Goal: Task Accomplishment & Management: Manage account settings

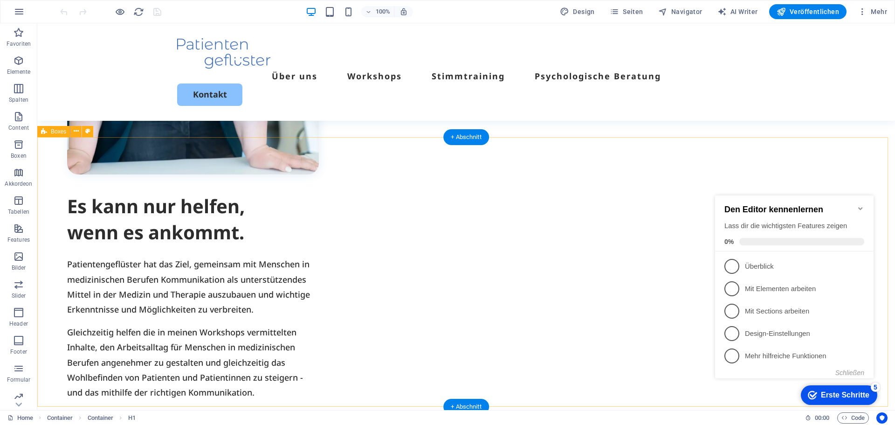
scroll to position [922, 0]
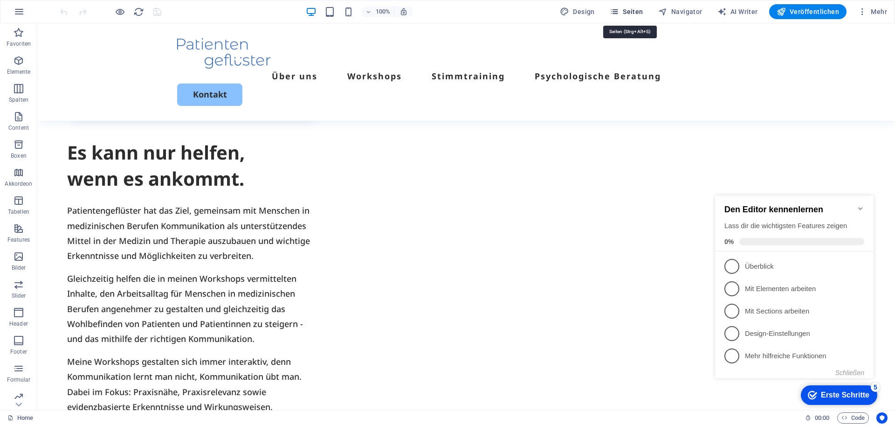
click at [0, 0] on span "Seiten" at bounding box center [0, 0] width 0 height 0
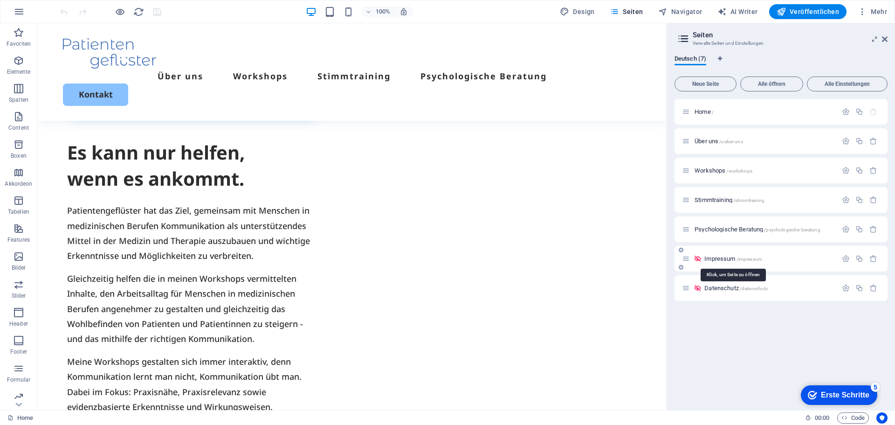
click at [718, 256] on span "Impressum /impressum" at bounding box center [734, 258] width 58 height 7
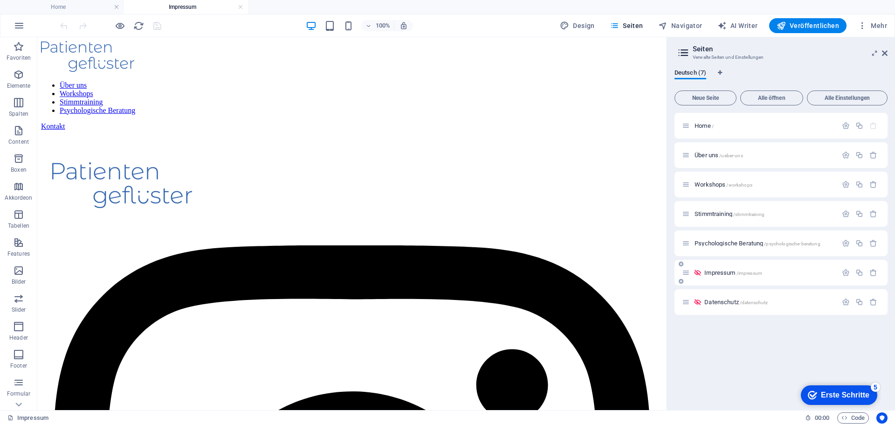
scroll to position [0, 0]
click at [355, 131] on div at bounding box center [352, 131] width 622 height 0
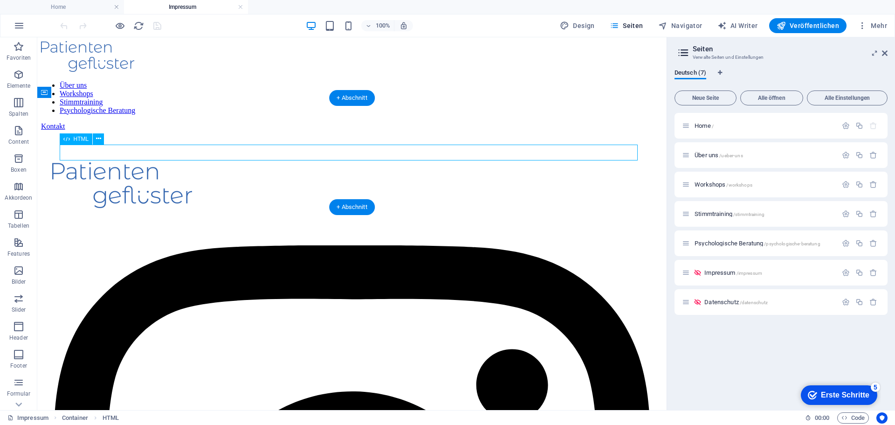
click at [355, 131] on div at bounding box center [352, 131] width 622 height 0
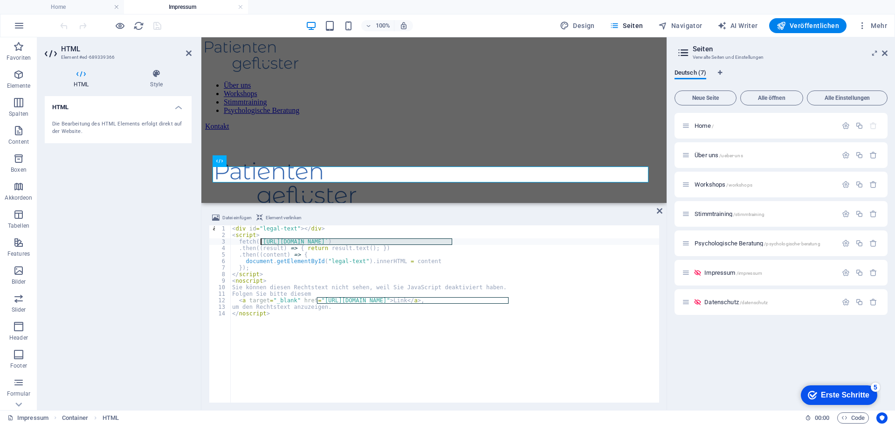
drag, startPoint x: 453, startPoint y: 239, endPoint x: 260, endPoint y: 240, distance: 192.6
click at [260, 240] on div "< div id = "legal-text" > </ div > < script > fetch ( ` https://api.patientenge…" at bounding box center [444, 320] width 429 height 190
click at [396, 255] on div "< div id = "legal-text" > </ div > < script > fetch ( ` https://api.patientenge…" at bounding box center [444, 320] width 429 height 190
click at [416, 262] on div "< div id = "legal-text" > </ div > < script > fetch ( ` https://api.patientenge…" at bounding box center [444, 320] width 429 height 190
click at [359, 237] on div "< div id = "legal-text" > </ div > < script > fetch ( ` https://api.patientenge…" at bounding box center [444, 320] width 429 height 190
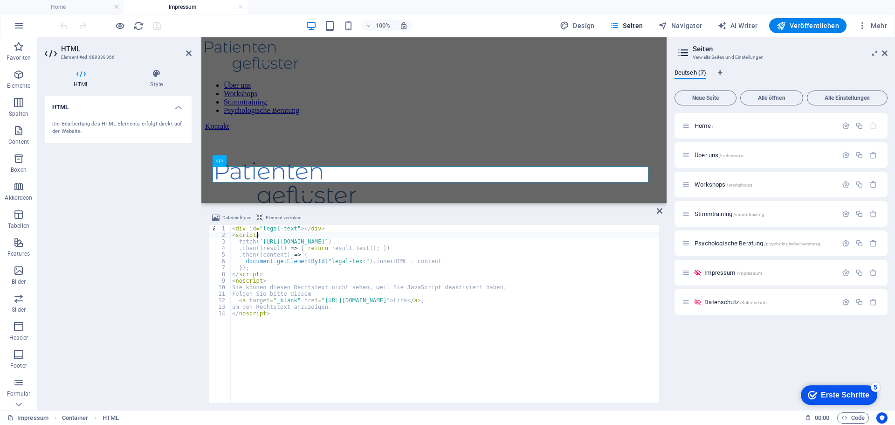
click at [300, 230] on div "< div id = "legal-text" > </ div > < script > fetch ( ` https://api.patientenge…" at bounding box center [444, 320] width 429 height 190
click at [299, 232] on div "< div id = "legal-text" > </ div > < script > fetch ( ` https://api.patientenge…" at bounding box center [444, 320] width 429 height 190
click at [299, 230] on div "< div id = "legal-text" > </ div > < script > fetch ( ` https://api.patientenge…" at bounding box center [444, 320] width 429 height 190
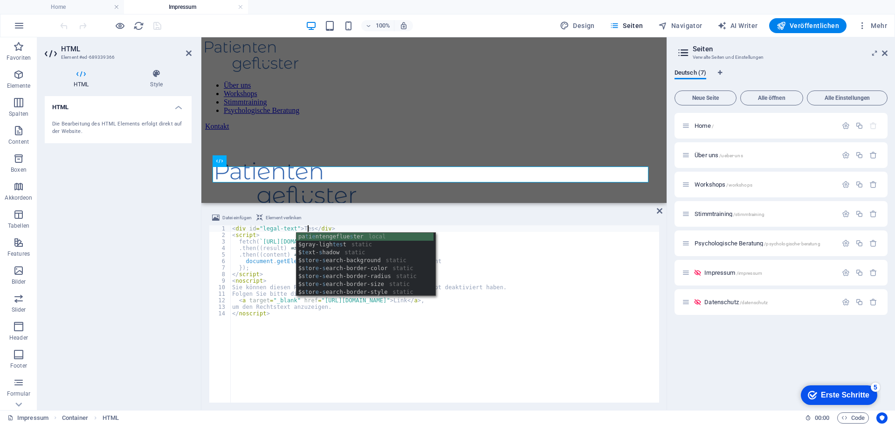
scroll to position [0, 6]
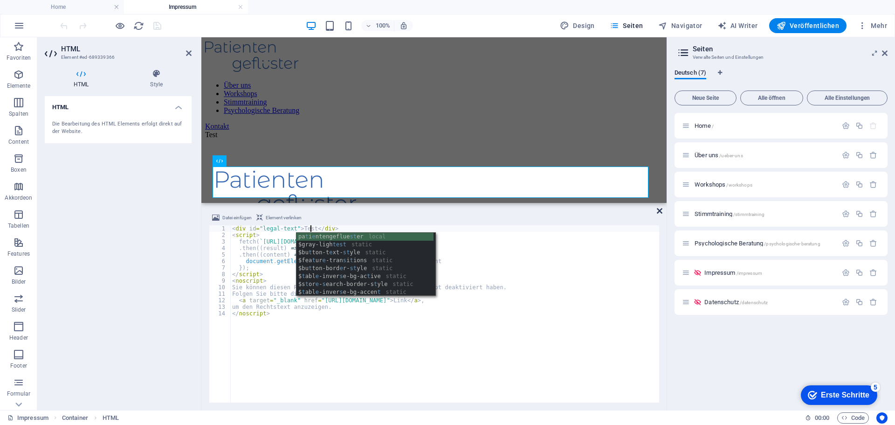
type textarea "<div id="legal-text">Test</div>"
click at [658, 207] on icon at bounding box center [660, 210] width 6 height 7
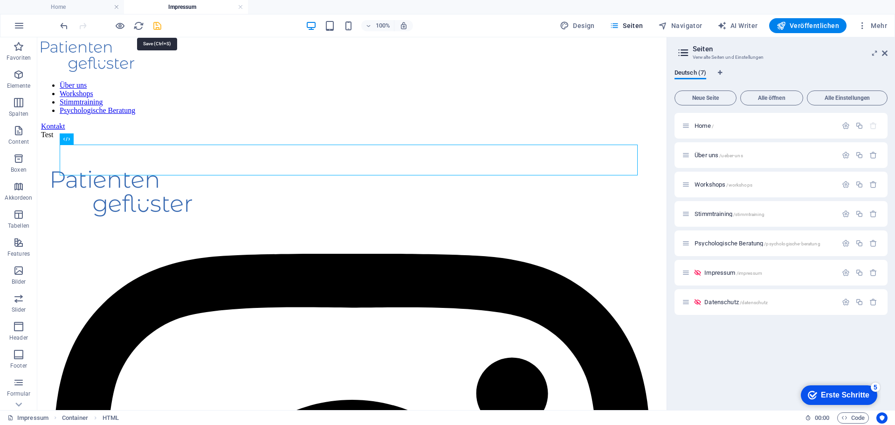
click at [159, 27] on icon "save" at bounding box center [157, 26] width 11 height 11
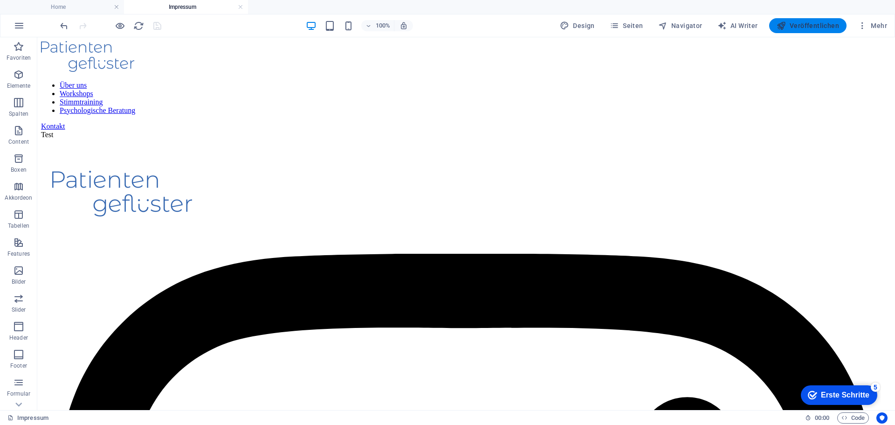
click at [805, 23] on span "Veröffentlichen" at bounding box center [808, 25] width 62 height 9
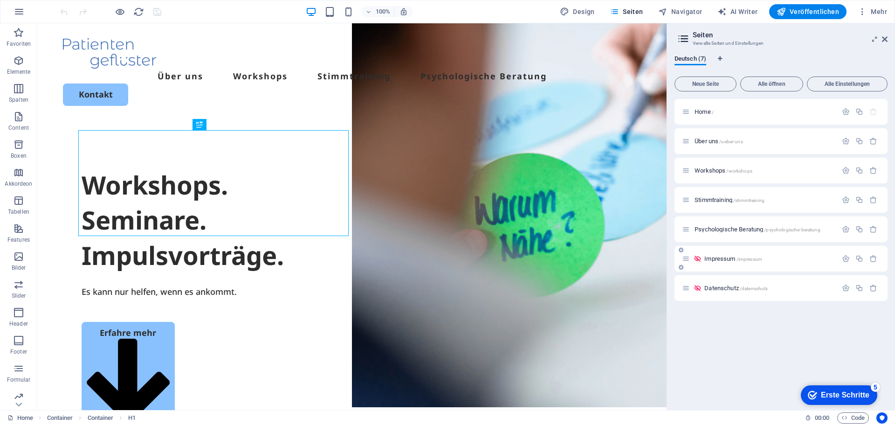
click at [721, 255] on div "Impressum /impressum" at bounding box center [759, 258] width 155 height 11
click at [717, 256] on span "Impressum /impressum" at bounding box center [734, 258] width 58 height 7
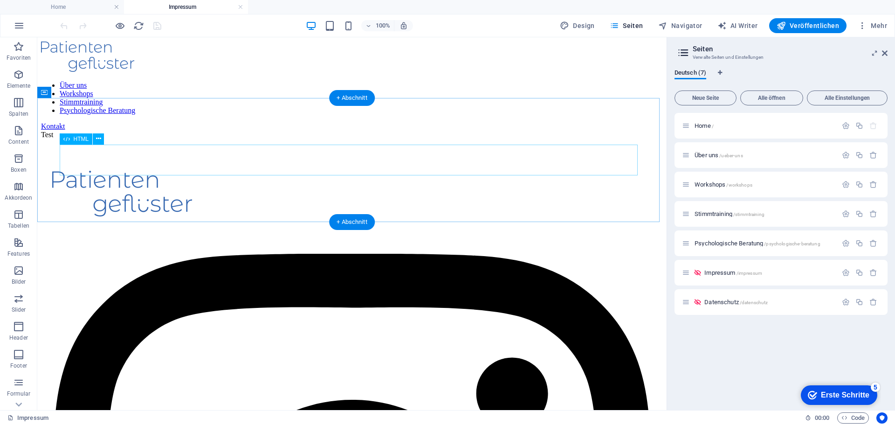
click at [97, 139] on div "Test" at bounding box center [352, 135] width 622 height 8
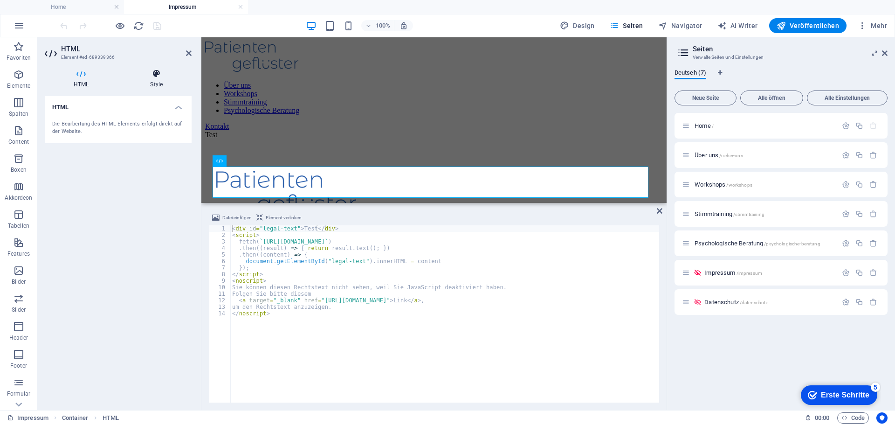
click at [147, 76] on icon at bounding box center [156, 73] width 70 height 9
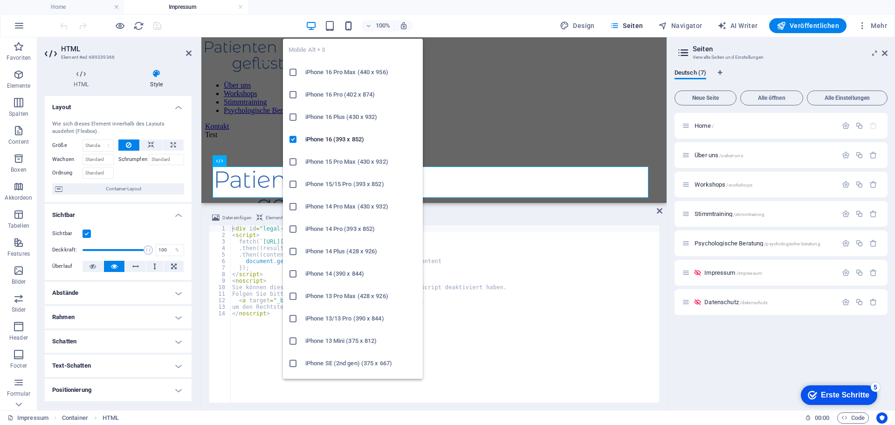
click at [348, 28] on icon "button" at bounding box center [348, 26] width 11 height 11
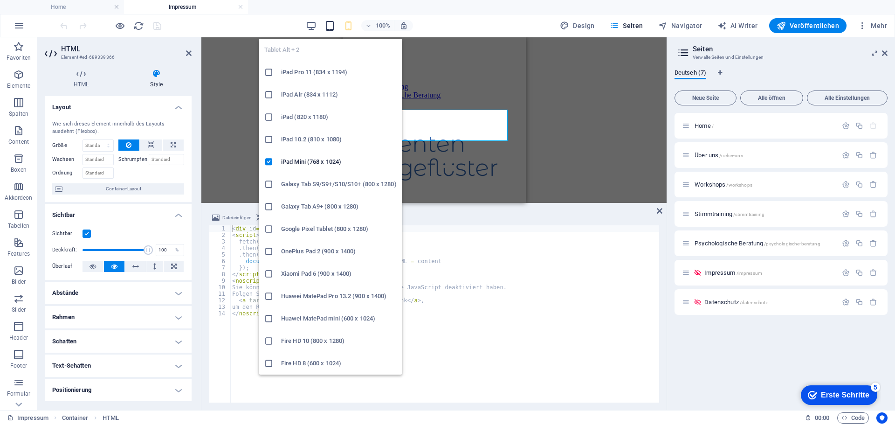
click at [329, 24] on icon "button" at bounding box center [330, 26] width 11 height 11
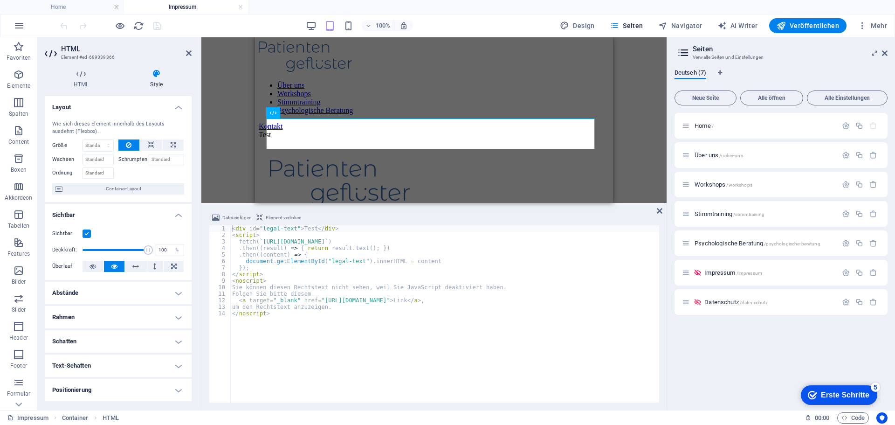
click at [306, 24] on div "100% Design Seiten Navigator AI Writer Veröffentlichen Mehr" at bounding box center [474, 25] width 833 height 15
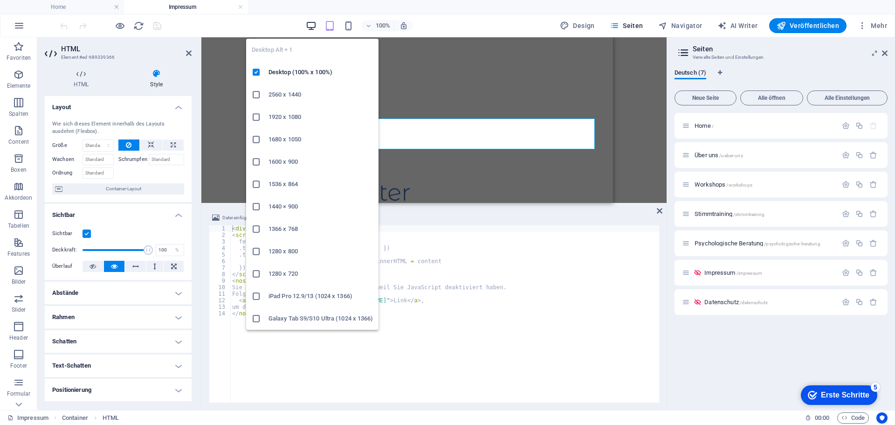
click at [310, 24] on icon "button" at bounding box center [311, 26] width 11 height 11
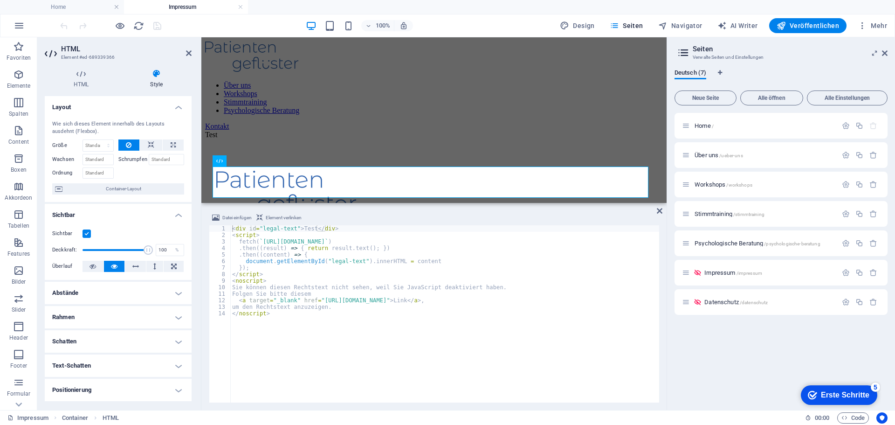
click at [284, 234] on div "< div id = "legal-text" > Test </ div > < script > fetch ( ` https://api.patien…" at bounding box center [444, 320] width 429 height 190
click at [324, 270] on div "< div id = "legal-text" > Test </ div > < script > fetch ( ` https://api.patien…" at bounding box center [444, 320] width 429 height 190
click at [213, 229] on div "1" at bounding box center [220, 228] width 22 height 7
click at [232, 314] on div "< div id = "legal-text" > Test </ div > < script > fetch ( ` https://api.patien…" at bounding box center [444, 320] width 429 height 190
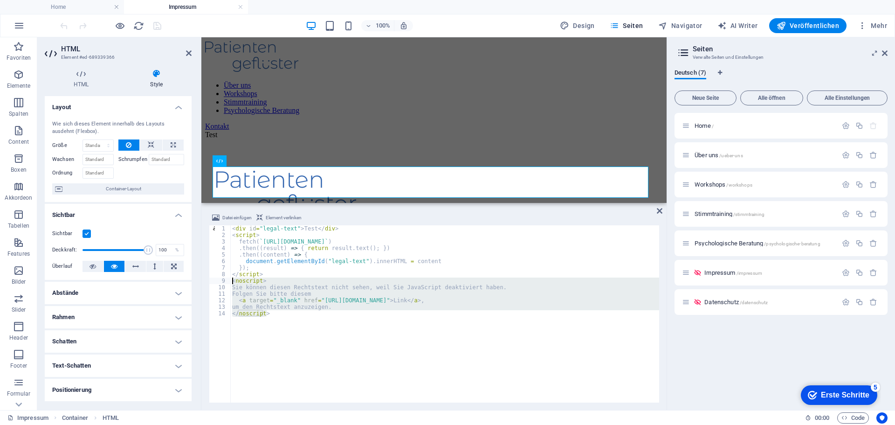
drag, startPoint x: 279, startPoint y: 321, endPoint x: 220, endPoint y: 280, distance: 72.1
click at [220, 280] on div "</noscript> 1 2 3 4 5 6 7 8 9 10 11 12 13 14 < div id = "legal-text" > Test </ …" at bounding box center [434, 313] width 451 height 177
click at [312, 248] on div "< div id = "legal-text" > Test </ div > < script > fetch ( ` https://api.patien…" at bounding box center [444, 320] width 429 height 190
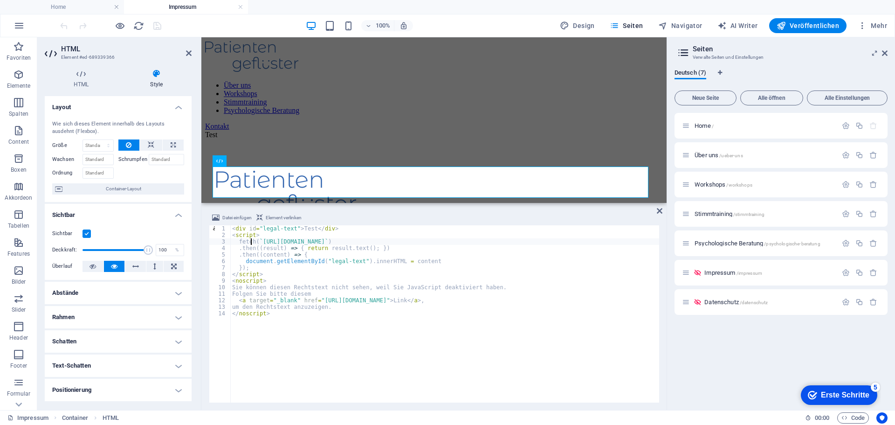
click at [253, 243] on div "< div id = "legal-text" > Test </ div > < script > fetch ( ` https://api.patien…" at bounding box center [444, 320] width 429 height 190
click at [301, 226] on div "< div id = "legal-text" > Test </ div > < script > fetch ( ` https://api.patien…" at bounding box center [444, 320] width 429 height 190
click at [290, 245] on div "< div id = "legal-text" > Test </ div > < script > fetch ( ` https://api.patien…" at bounding box center [444, 320] width 429 height 190
click at [299, 238] on div "< div id = "legal-text" > Test </ div > < script > fetch ( ` https://api.patien…" at bounding box center [444, 320] width 429 height 190
click at [259, 240] on div "< div id = "legal-text" > Test </ div > < script > fetch ( ` https://api.patien…" at bounding box center [444, 320] width 429 height 190
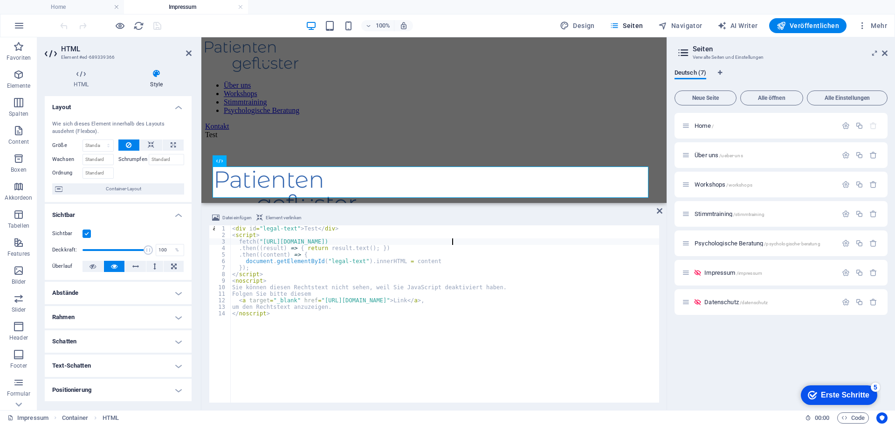
scroll to position [0, 18]
click at [409, 259] on div "< div id = "legal-text" > Test </ div > < script > fetch ( "https://api.patient…" at bounding box center [444, 320] width 429 height 190
click at [267, 244] on div "< div id = "legal-text" > Test </ div > < script > fetch ( "https://api.patient…" at bounding box center [444, 320] width 429 height 190
click at [470, 243] on div "< div id = "legal-text" > Test </ div > < script > fetch ( "https://api.patient…" at bounding box center [444, 320] width 429 height 190
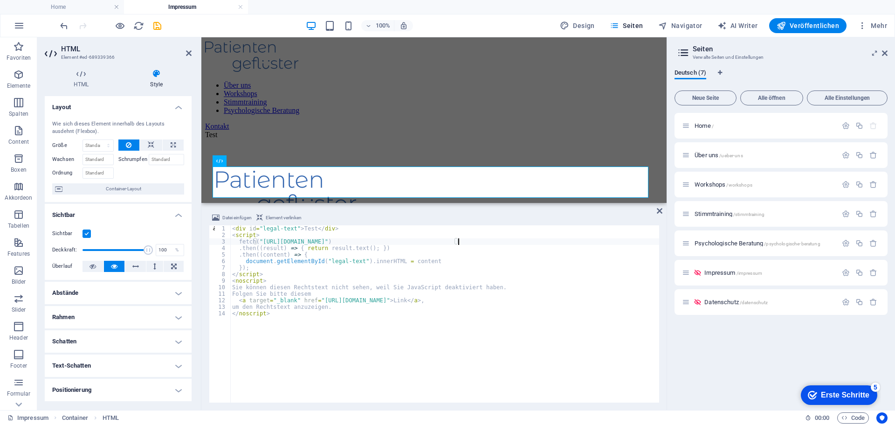
click at [285, 257] on div "< div id = "legal-text" > Test </ div > < script > fetch ( "https://api.patient…" at bounding box center [444, 320] width 429 height 190
click at [340, 256] on div "< div id = "legal-text" > Test </ div > < script > fetch ( "https://api.patient…" at bounding box center [444, 320] width 429 height 190
click at [305, 270] on div "< div id = "legal-text" > Test </ div > < script > fetch ( "https://api.patient…" at bounding box center [444, 320] width 429 height 190
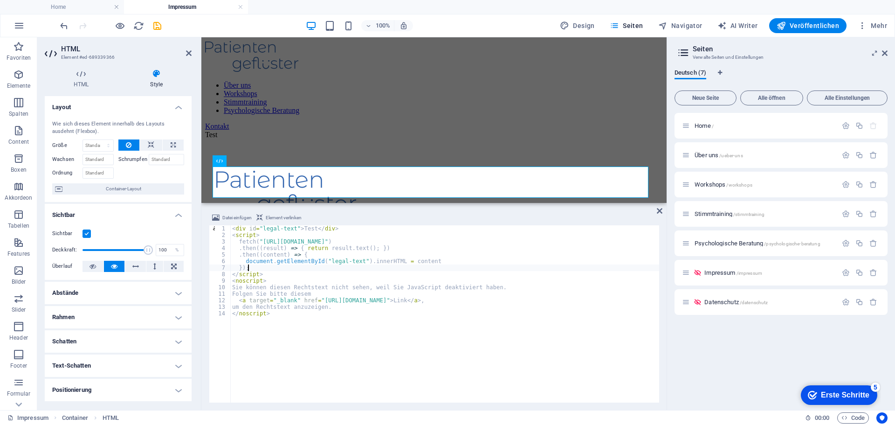
click at [303, 228] on div "< div id = "legal-text" > Test </ div > < script > fetch ( "https://api.patient…" at bounding box center [444, 320] width 429 height 190
drag, startPoint x: 260, startPoint y: 241, endPoint x: 451, endPoint y: 238, distance: 190.8
click at [451, 238] on div "< div id = "legal-text" > Test </ div > < script > fetch ( "https://api.patient…" at bounding box center [444, 320] width 429 height 190
type textarea "fetch("https://api.patientengefluester.de/rechtstexte/impressum.html")"
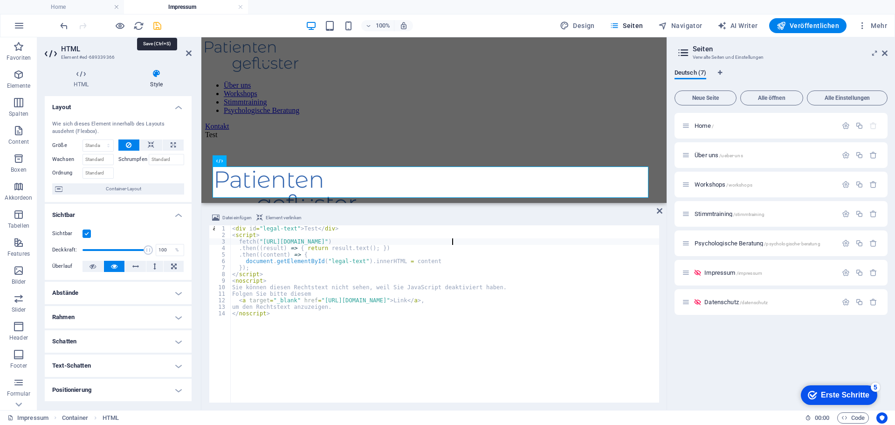
click at [159, 25] on icon "save" at bounding box center [157, 26] width 11 height 11
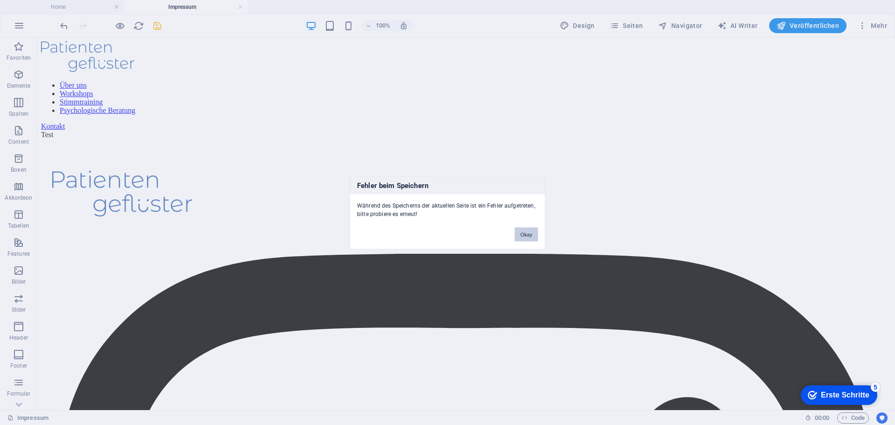
click at [522, 236] on button "Okay" at bounding box center [526, 234] width 23 height 14
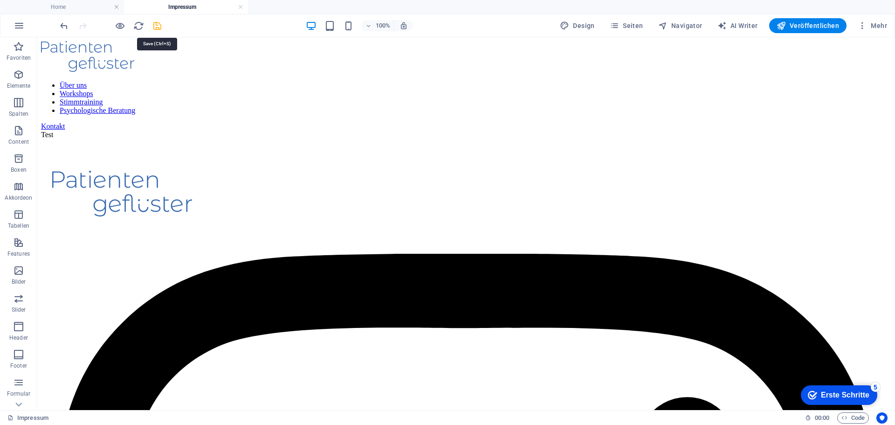
click at [158, 22] on icon "save" at bounding box center [157, 26] width 11 height 11
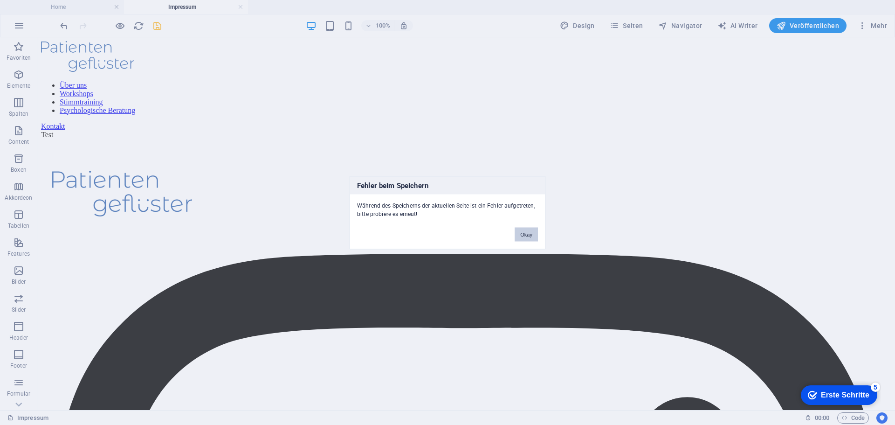
click at [524, 235] on button "Okay" at bounding box center [526, 234] width 23 height 14
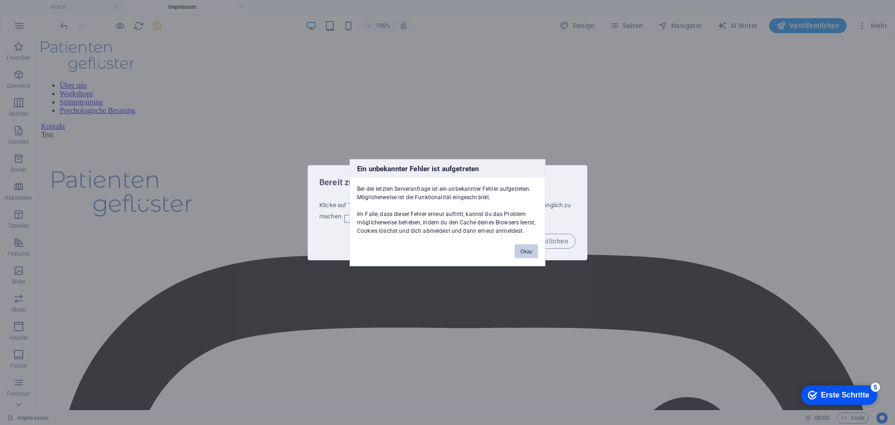
click at [530, 246] on button "Okay" at bounding box center [526, 251] width 23 height 14
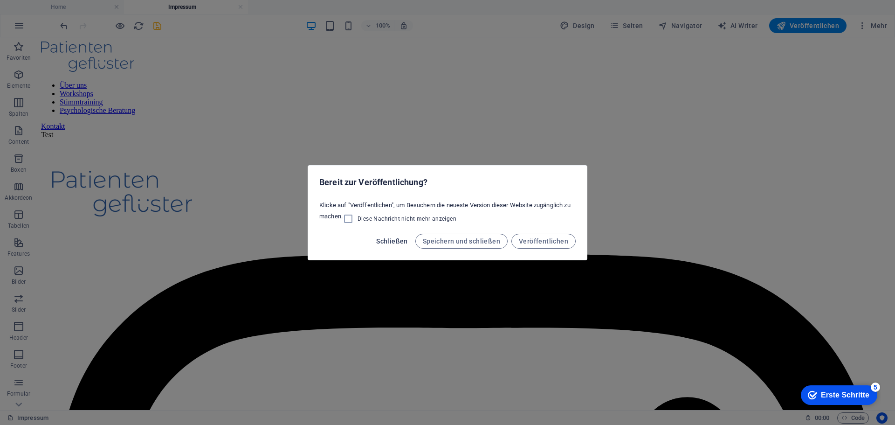
click at [395, 238] on span "Schließen" at bounding box center [392, 240] width 32 height 7
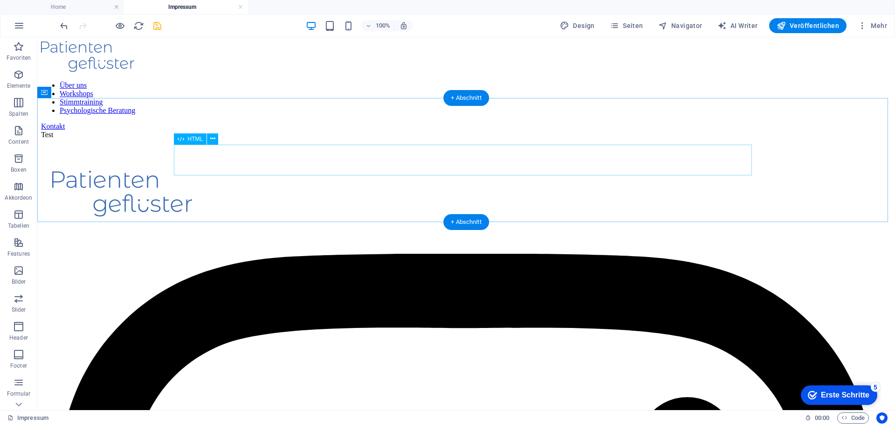
click at [228, 139] on div "Test" at bounding box center [466, 135] width 851 height 8
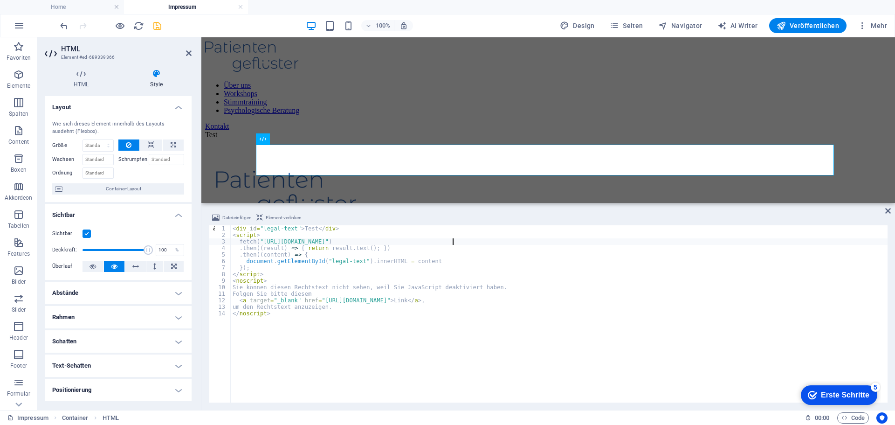
click at [374, 329] on div "< div id = "legal-text" > Test </ div > < script > fetch ( "https://api.patient…" at bounding box center [559, 320] width 657 height 190
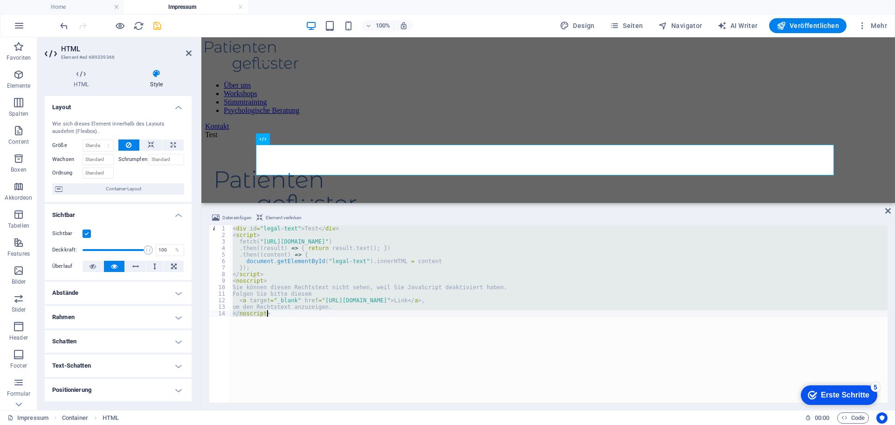
click at [387, 333] on div "< div id = "legal-text" > Test </ div > < script > fetch ( "https://api.patient…" at bounding box center [559, 313] width 657 height 177
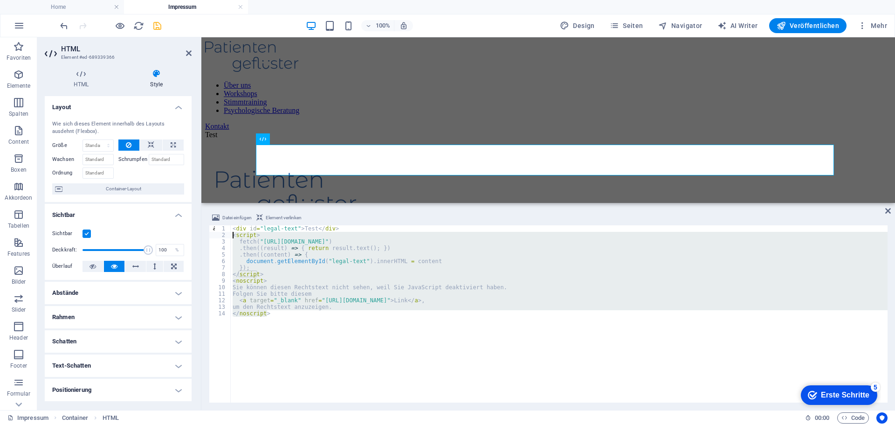
drag, startPoint x: 282, startPoint y: 314, endPoint x: 227, endPoint y: 231, distance: 99.0
click at [227, 231] on div "</noscript> 1 2 3 4 5 6 7 8 9 10 11 12 13 14 < div id = "legal-text" > Test </ …" at bounding box center [548, 313] width 679 height 177
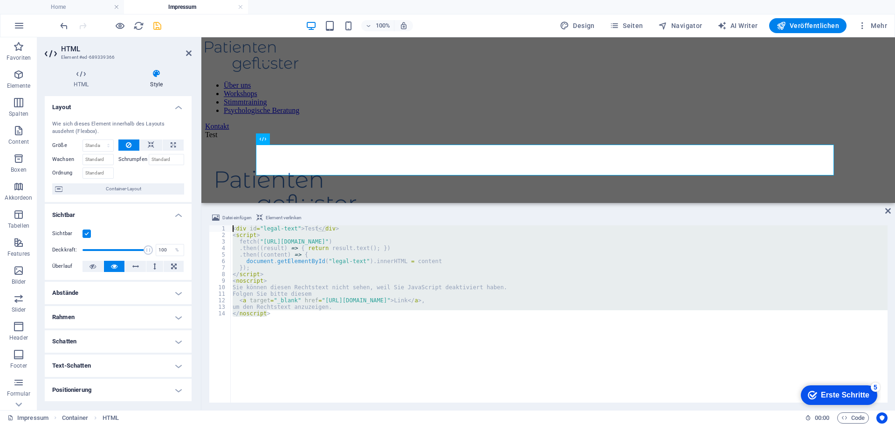
click at [265, 316] on div "< div id = "legal-text" > Test </ div > < script > fetch ( "https://api.patient…" at bounding box center [559, 313] width 657 height 177
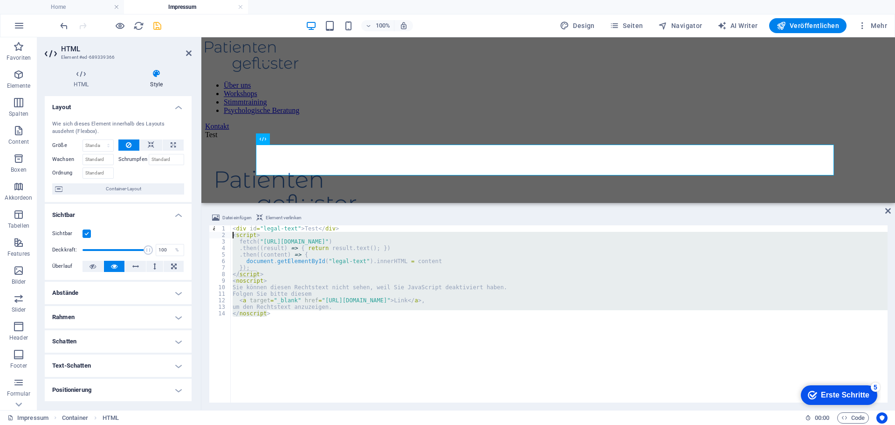
drag, startPoint x: 277, startPoint y: 314, endPoint x: 225, endPoint y: 233, distance: 95.6
click at [225, 233] on div "</noscript> 1 2 3 4 5 6 7 8 9 10 11 12 13 14 < div id = "legal-text" > Test </ …" at bounding box center [548, 313] width 679 height 177
type textarea "<script> fetch("https://api.patientengefluester.de/rechtstexte/impressum.html")"
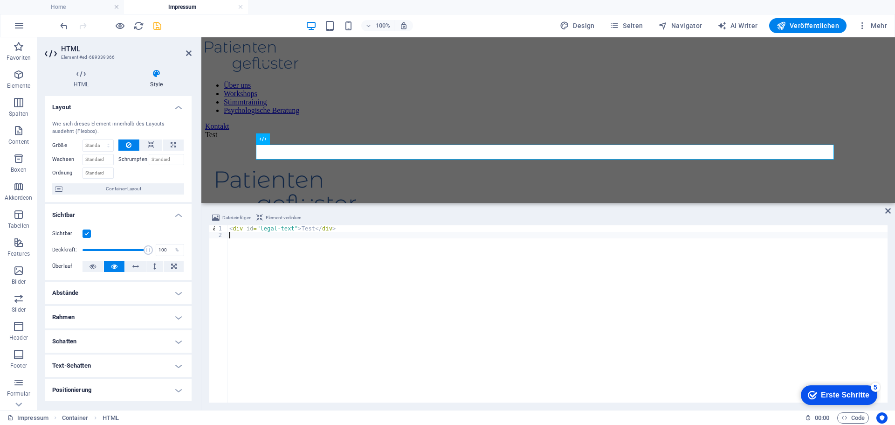
click at [306, 228] on div "< div id = "legal-text" > Test </ div >" at bounding box center [558, 320] width 660 height 190
type textarea "<div id="legal-text">Test123</div>"
click at [166, 25] on div "100% Design Seiten Navigator AI Writer Veröffentlichen Mehr" at bounding box center [474, 25] width 833 height 15
click at [153, 27] on icon "save" at bounding box center [157, 26] width 11 height 11
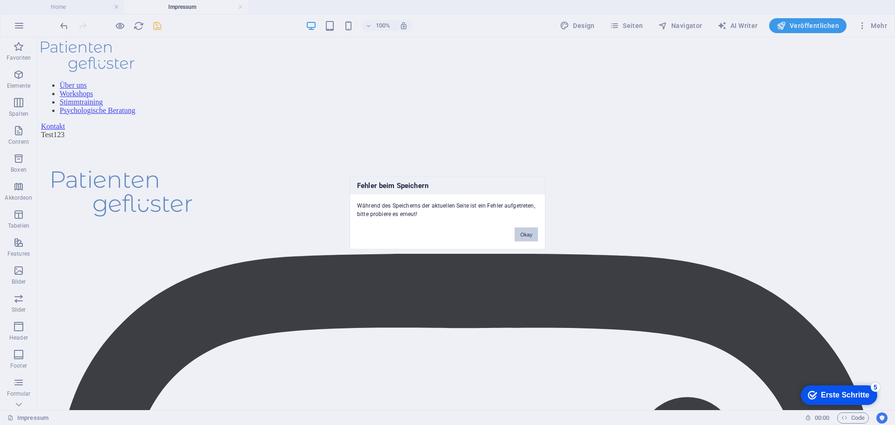
click at [526, 232] on button "Okay" at bounding box center [526, 234] width 23 height 14
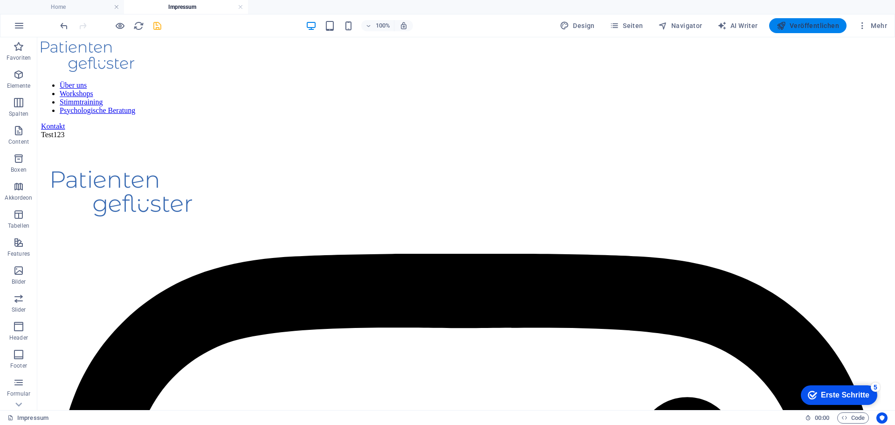
click at [800, 19] on button "Veröffentlichen" at bounding box center [808, 25] width 77 height 15
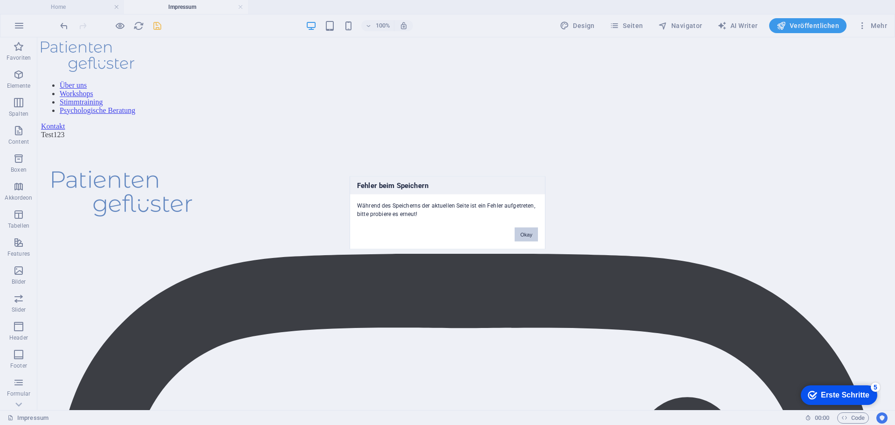
drag, startPoint x: 526, startPoint y: 234, endPoint x: 468, endPoint y: 190, distance: 72.3
click at [526, 234] on button "Okay" at bounding box center [526, 234] width 23 height 14
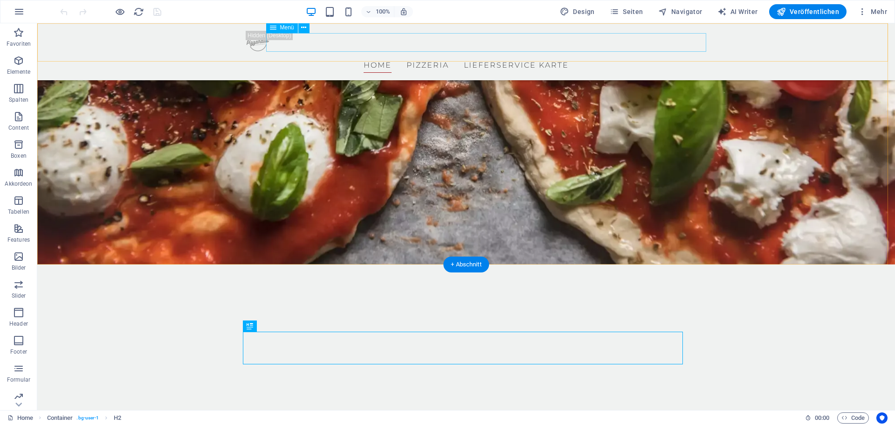
scroll to position [245, 0]
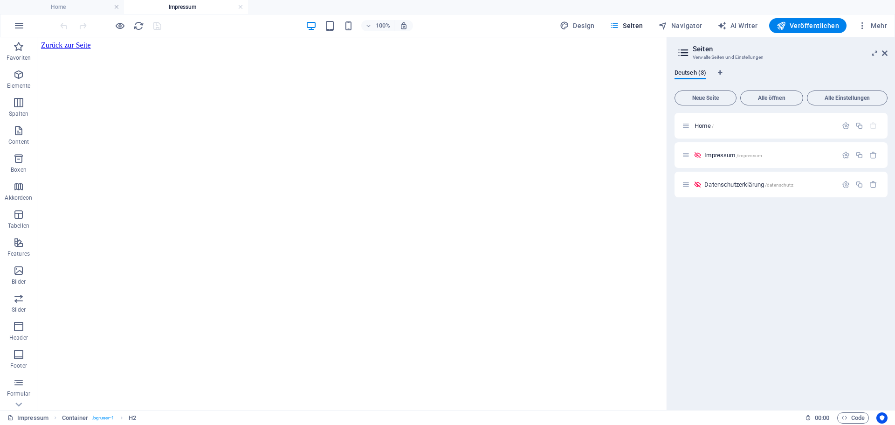
scroll to position [0, 0]
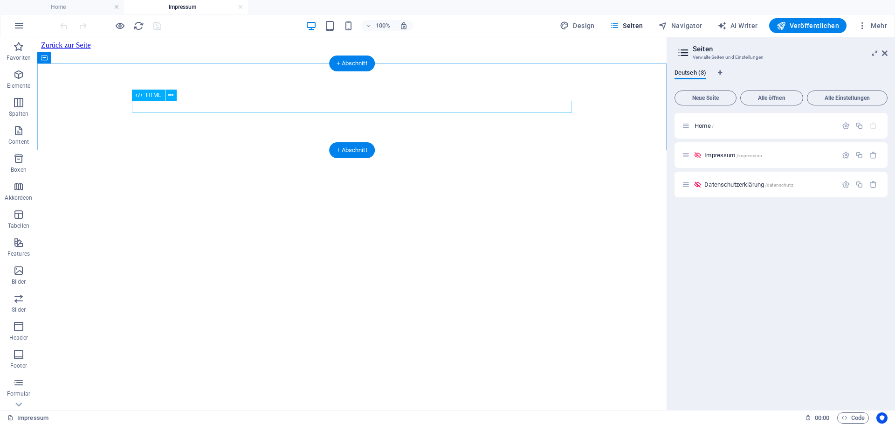
click at [219, 49] on div at bounding box center [352, 49] width 622 height 0
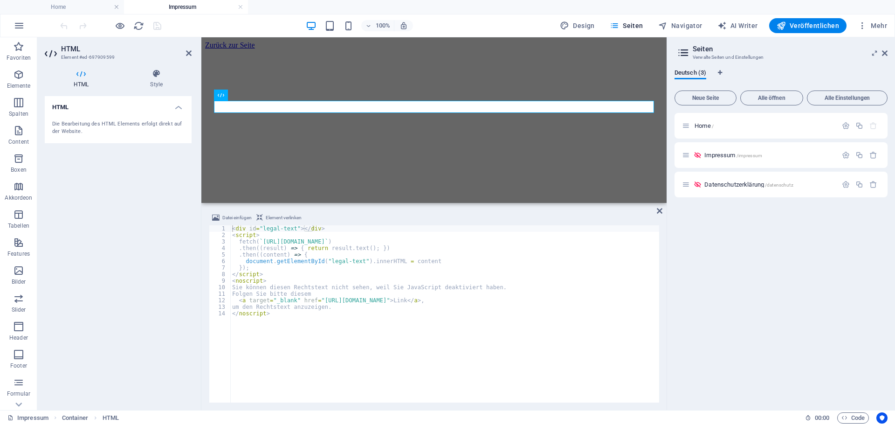
drag, startPoint x: 536, startPoint y: 334, endPoint x: 566, endPoint y: 339, distance: 30.7
click at [536, 334] on div "< div id = "legal-text" > </ div > < script > fetch ( ` https://api.pizzahaus-l…" at bounding box center [444, 320] width 429 height 190
type textarea "um den Rechtstext anzuzeigen. </noscript>"
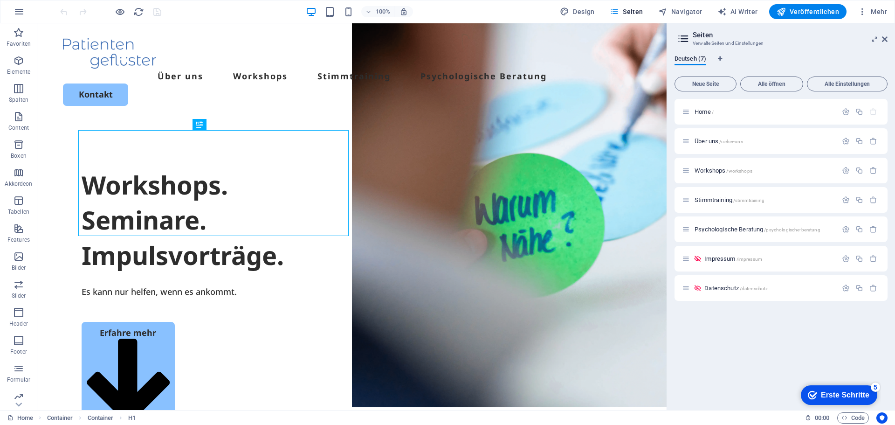
click at [817, 409] on div "checkmark Erste Schritte 5 Den Editor kennenlernen Lass dir die wichtigsten Fea…" at bounding box center [838, 395] width 87 height 28
click at [725, 259] on span "Impressum /impressum" at bounding box center [734, 258] width 58 height 7
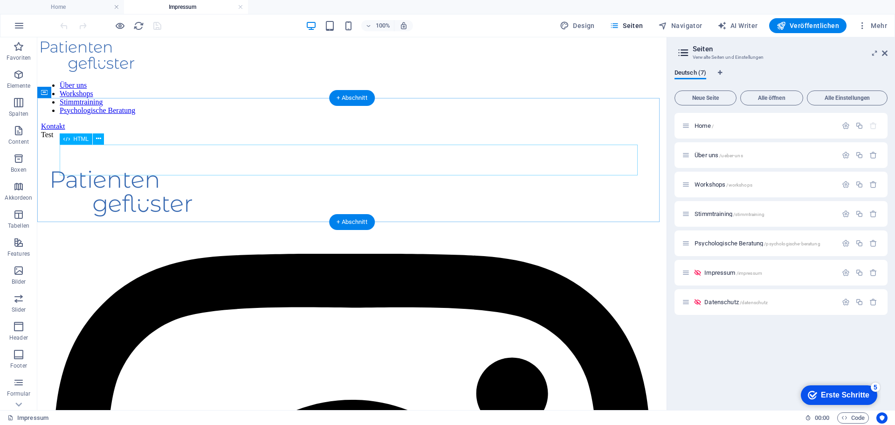
click at [132, 139] on div "Test" at bounding box center [352, 135] width 622 height 8
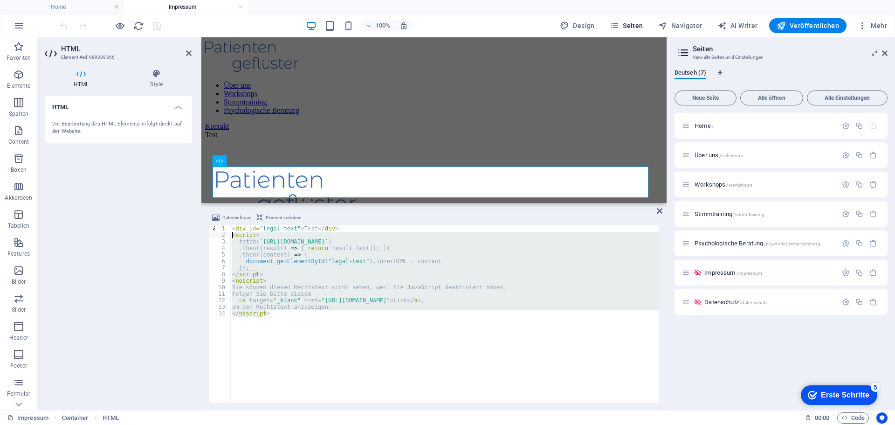
drag, startPoint x: 250, startPoint y: 303, endPoint x: 214, endPoint y: 236, distance: 75.8
click at [214, 236] on div "<div id="legal-text">Test</div> 1 2 3 4 5 6 7 8 9 10 11 12 13 14 < div id = "le…" at bounding box center [434, 313] width 451 height 177
type textarea "<script> fetch(`https://api.patientengefluester.de/rechtstexte/impressum.html`)"
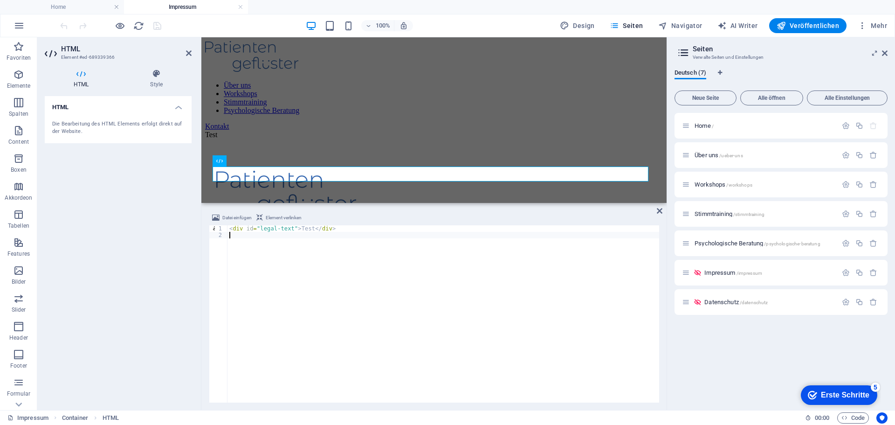
click at [306, 230] on div "< div id = "legal-text" > Test </ div >" at bounding box center [444, 320] width 432 height 190
type textarea "<div id="legal-text">Test123</div>"
click at [812, 27] on span "Veröffentlichen" at bounding box center [808, 25] width 62 height 9
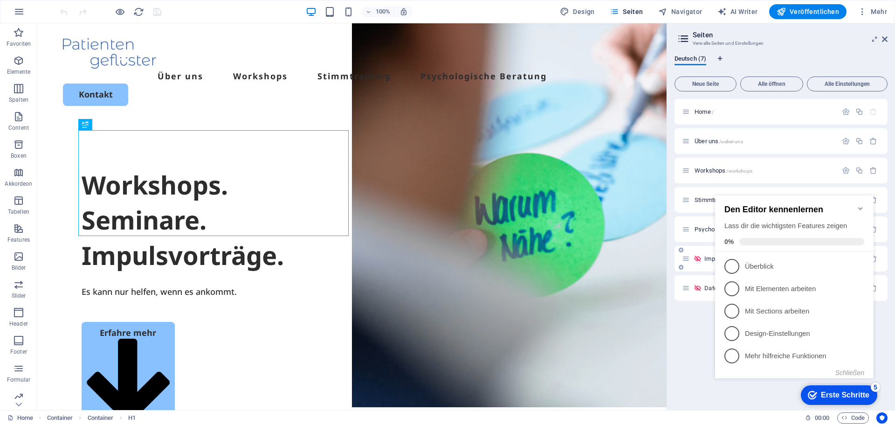
click at [709, 258] on span "Impressum /impressum" at bounding box center [734, 258] width 58 height 7
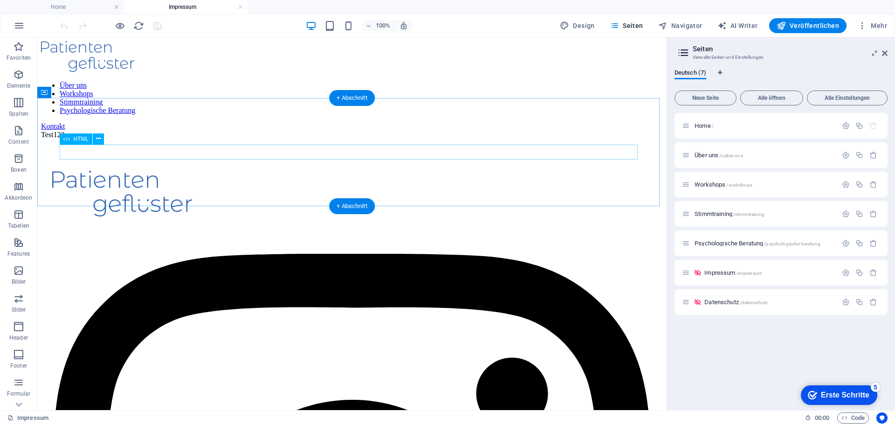
click at [206, 139] on div "Test123" at bounding box center [352, 135] width 622 height 8
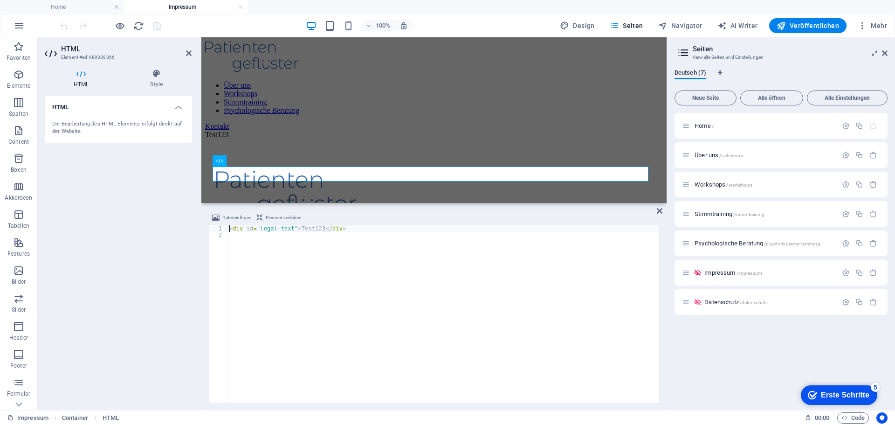
click at [461, 329] on div "< div id = "legal-text" > Test123 </ div >" at bounding box center [444, 320] width 432 height 190
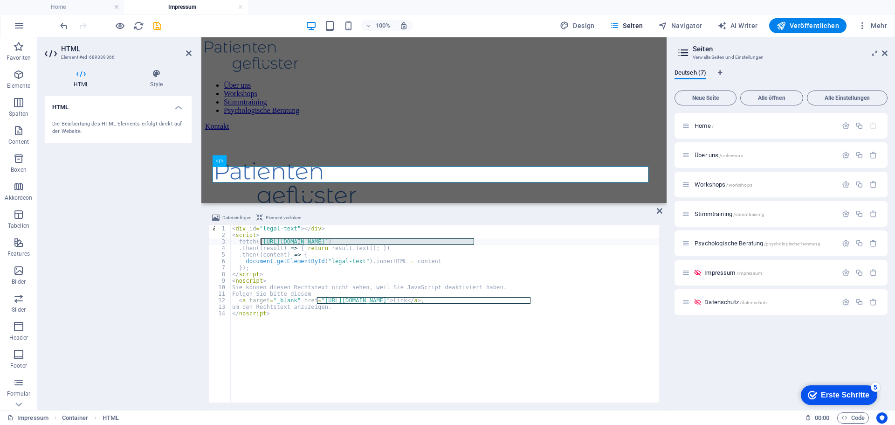
drag, startPoint x: 474, startPoint y: 243, endPoint x: 260, endPoint y: 240, distance: 214.1
click at [260, 240] on div "< div id = "legal-text" > </ div > < script > fetch ( ` https://api.pizzahaus-l…" at bounding box center [444, 320] width 429 height 190
paste textarea "atientengefluester.de"
click at [529, 302] on div "< div id = "legal-text" > </ div > < script > fetch ( ` https://api.patientenge…" at bounding box center [444, 320] width 429 height 190
click at [529, 300] on div "< div id = "legal-text" > </ div > < script > fetch ( ` https://api.patientenge…" at bounding box center [444, 320] width 429 height 190
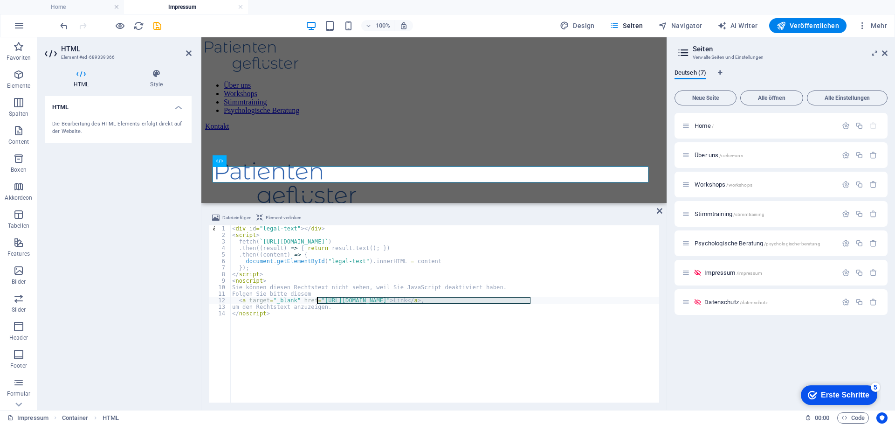
drag, startPoint x: 531, startPoint y: 298, endPoint x: 317, endPoint y: 299, distance: 214.5
click at [317, 299] on div "< div id = "legal-text" > </ div > < script > fetch ( ` https://api.patientenge…" at bounding box center [444, 320] width 429 height 190
paste textarea "atientengefluester.de"
type textarea "<a target="_blank" href="https://api.patientengefluester.de/rechtstexte/impress…"
click at [156, 28] on icon "save" at bounding box center [157, 26] width 11 height 11
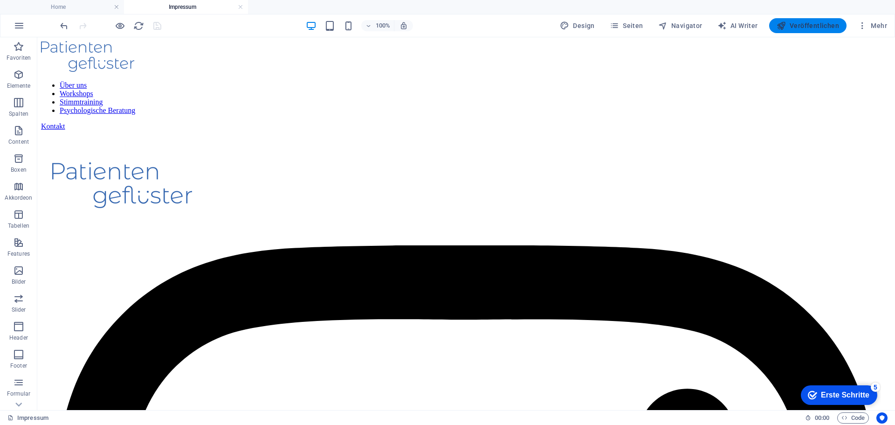
click at [799, 32] on button "Veröffentlichen" at bounding box center [808, 25] width 77 height 15
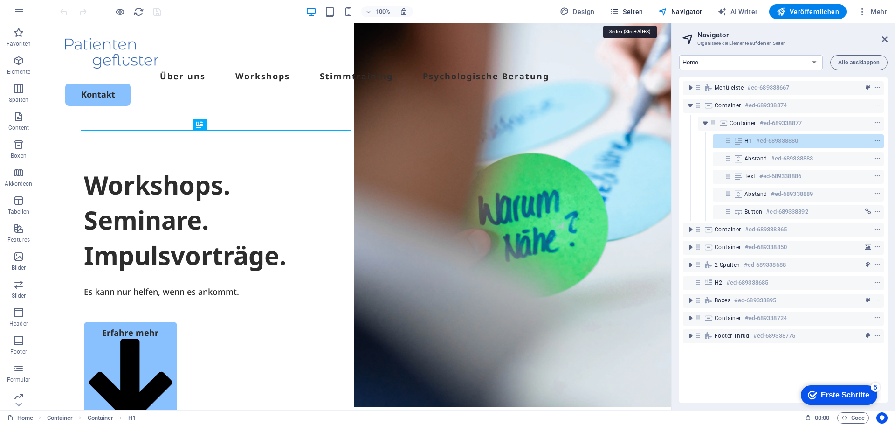
click at [0, 0] on span "Seiten" at bounding box center [0, 0] width 0 height 0
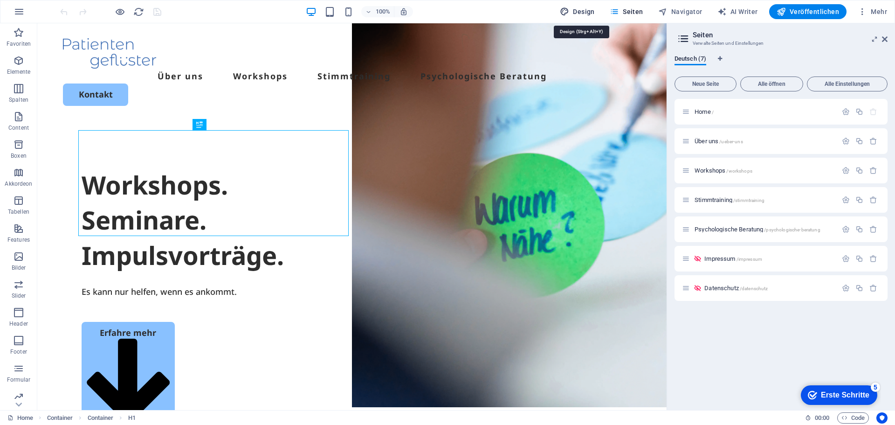
select select "px"
select select "500"
select select "px"
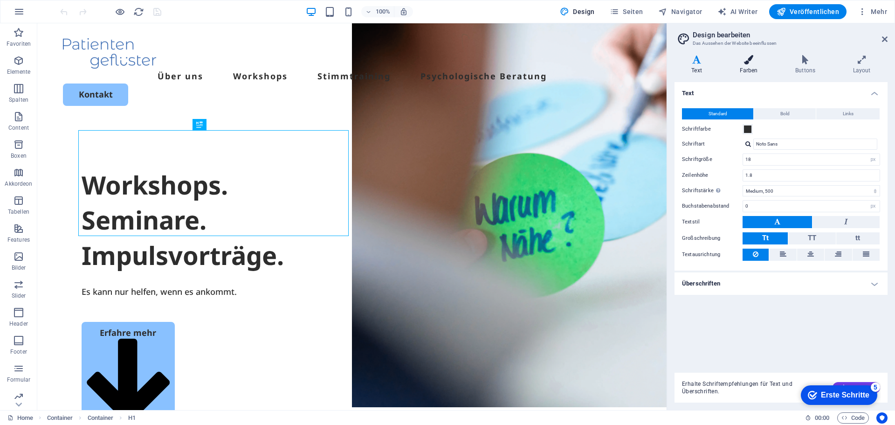
click at [754, 66] on h4 "Farben" at bounding box center [751, 65] width 56 height 20
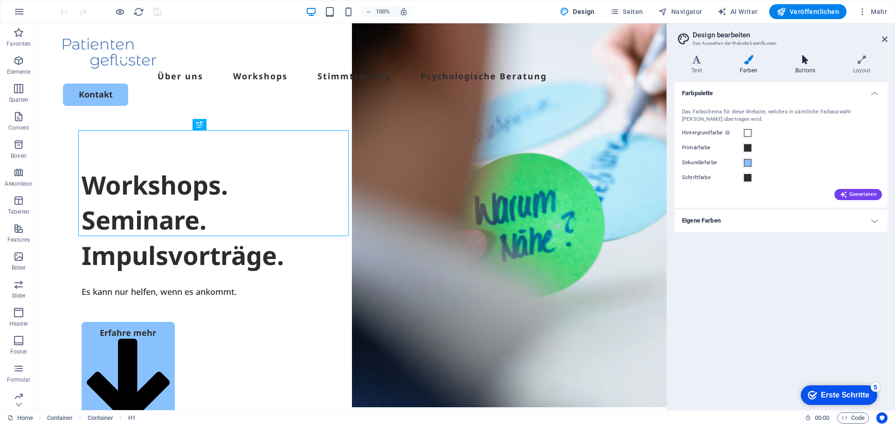
click at [814, 60] on icon at bounding box center [806, 59] width 54 height 9
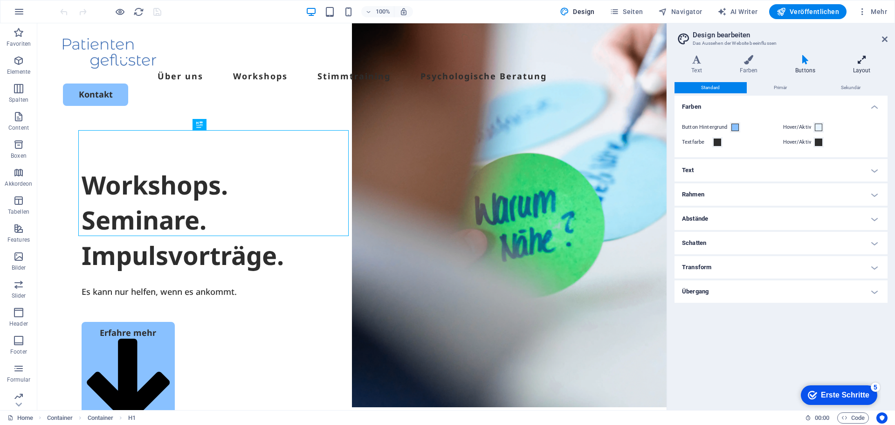
click at [866, 58] on icon at bounding box center [862, 59] width 52 height 9
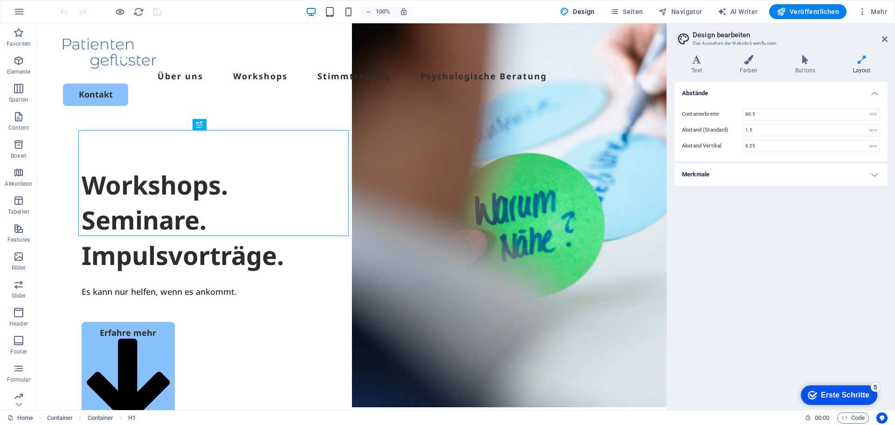
click at [745, 175] on h4 "Merkmale" at bounding box center [781, 174] width 213 height 22
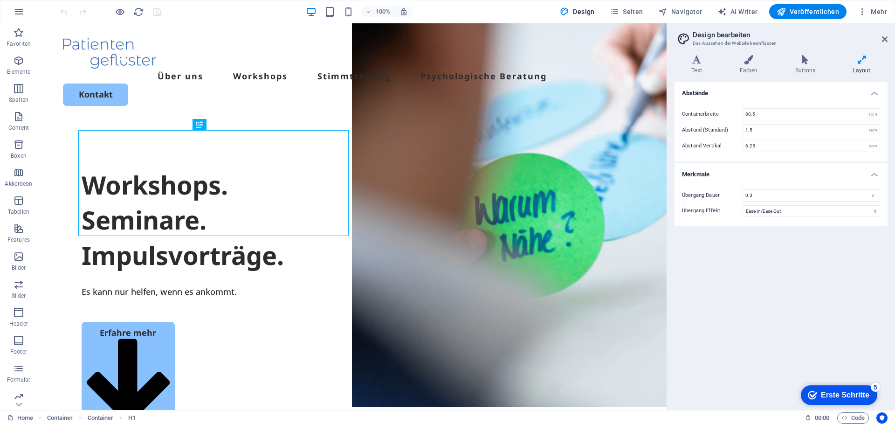
drag, startPoint x: 745, startPoint y: 175, endPoint x: 747, endPoint y: 165, distance: 10.8
click at [746, 168] on h4 "Merkmale" at bounding box center [781, 171] width 213 height 17
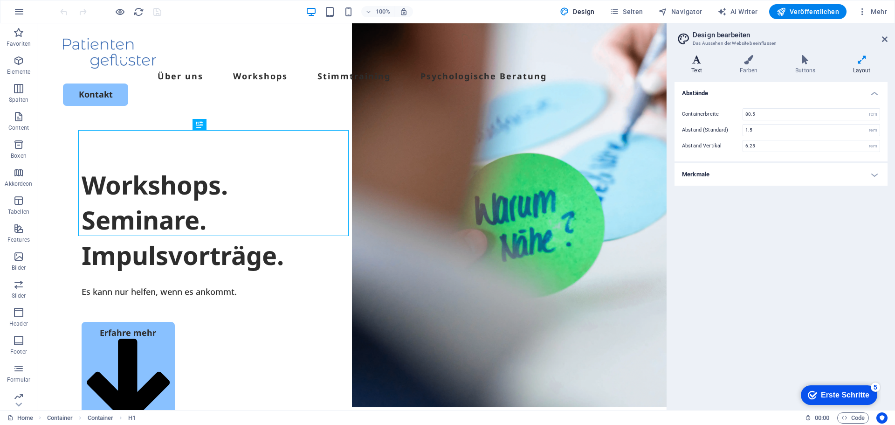
click at [700, 65] on h4 "Text" at bounding box center [699, 65] width 48 height 20
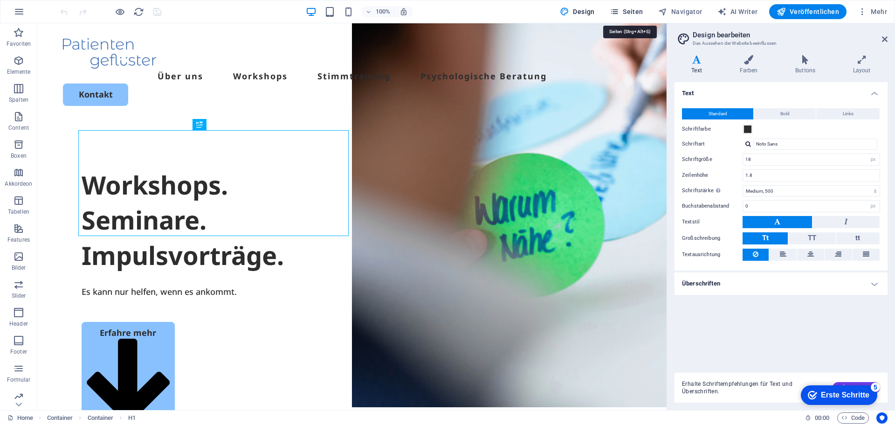
click at [0, 0] on span "Seiten" at bounding box center [0, 0] width 0 height 0
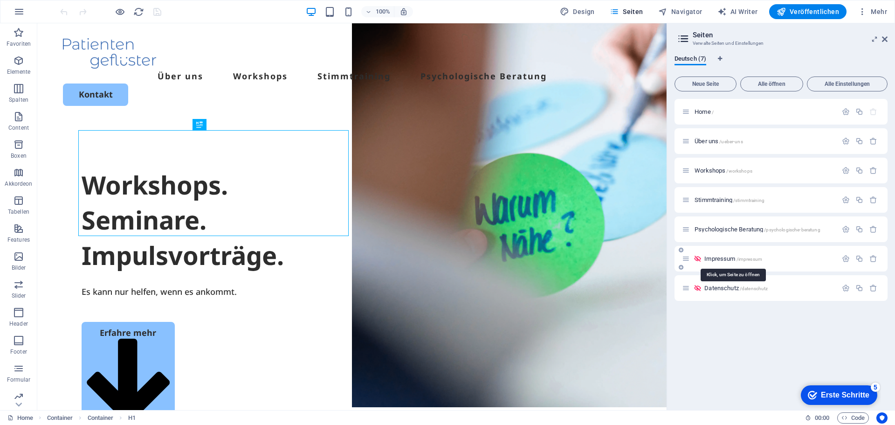
click at [720, 260] on span "Impressum /impressum" at bounding box center [734, 258] width 58 height 7
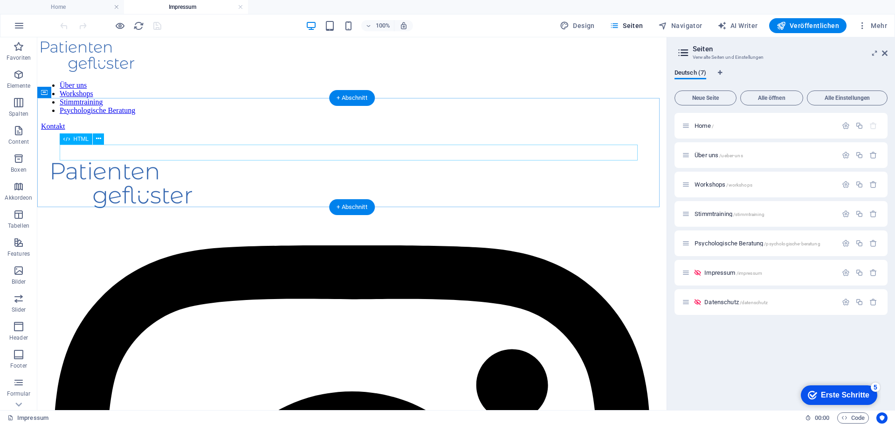
click at [176, 131] on div at bounding box center [352, 131] width 622 height 0
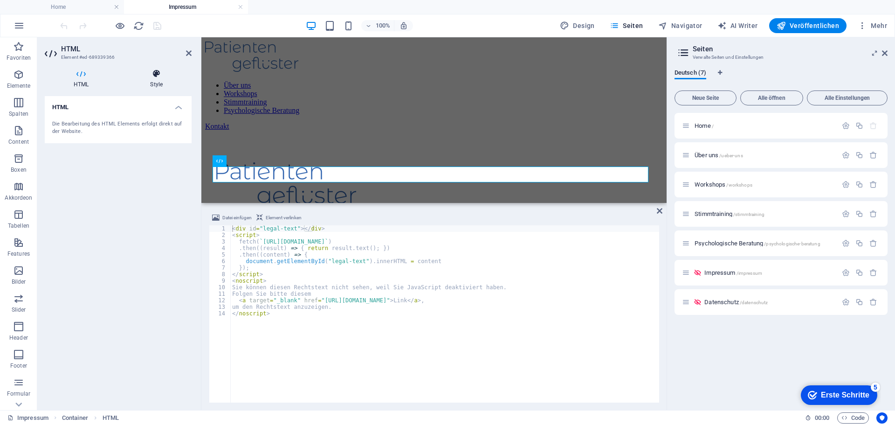
click at [159, 75] on icon at bounding box center [156, 73] width 70 height 9
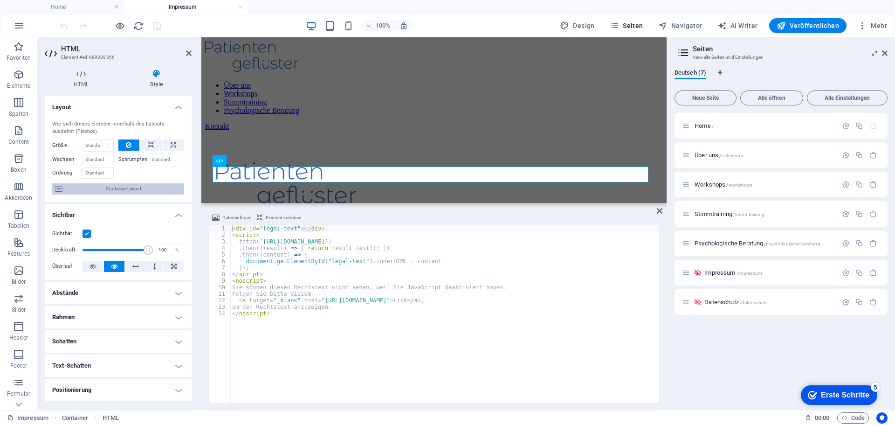
click at [94, 190] on span "Container-Layout" at bounding box center [123, 188] width 116 height 11
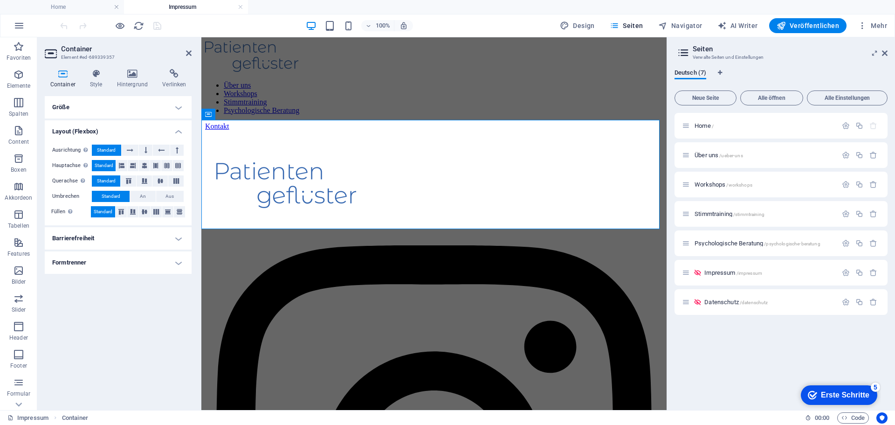
click at [113, 105] on h4 "Größe" at bounding box center [118, 107] width 147 height 22
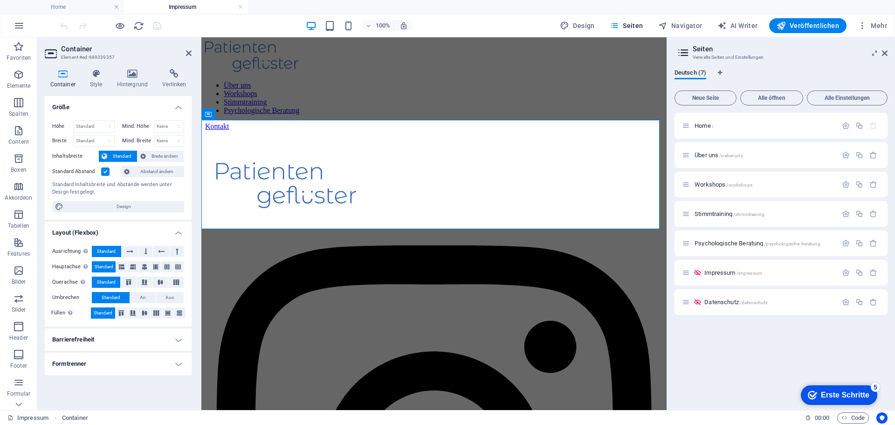
click at [113, 105] on h4 "Größe" at bounding box center [118, 104] width 147 height 17
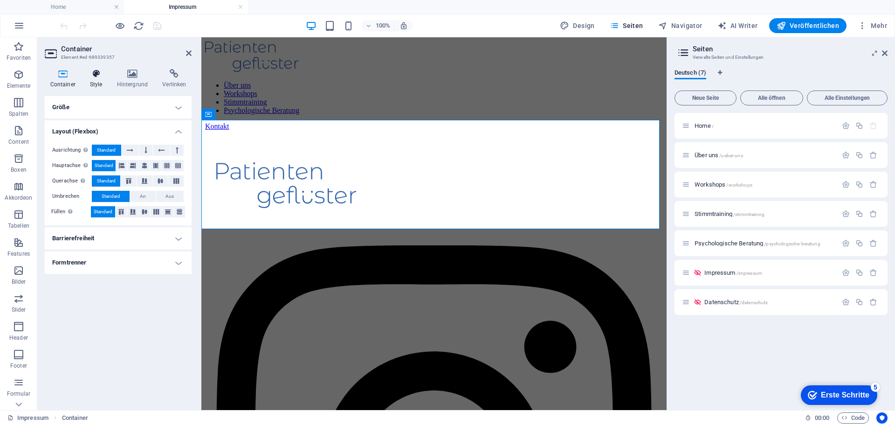
click at [94, 75] on icon at bounding box center [95, 73] width 23 height 9
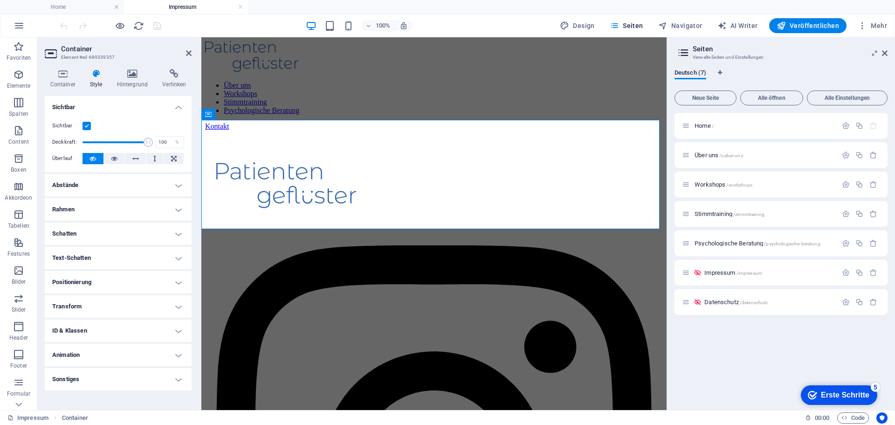
click at [96, 180] on h4 "Abstände" at bounding box center [118, 185] width 147 height 22
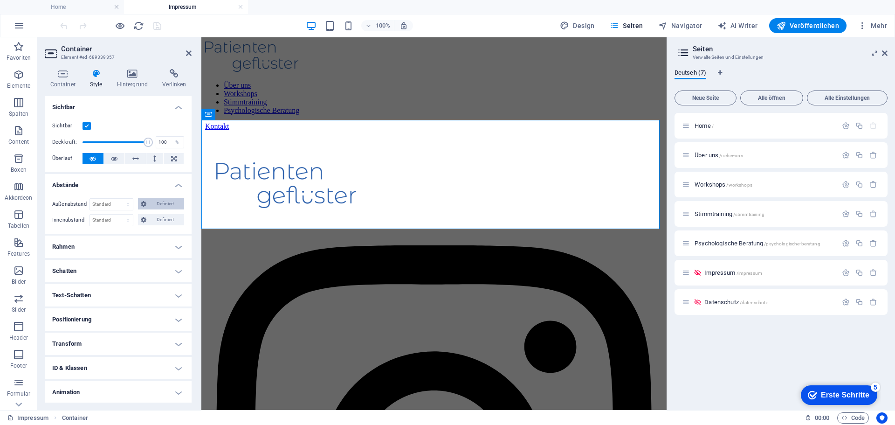
click at [163, 199] on span "Definiert" at bounding box center [165, 203] width 33 height 11
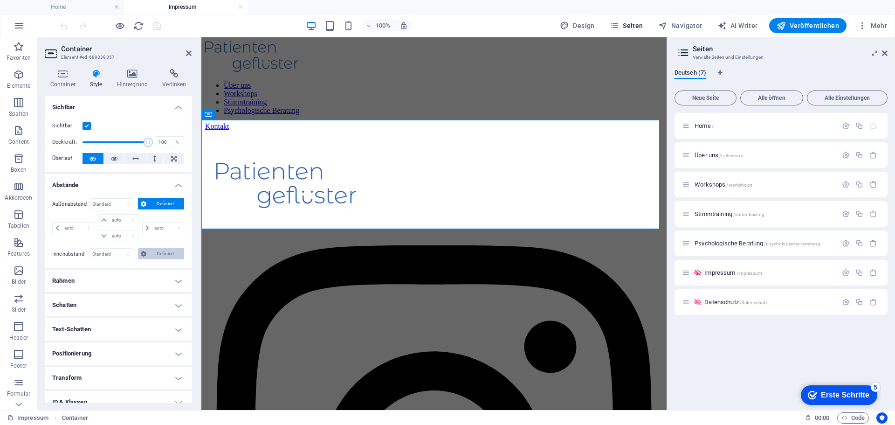
click at [152, 250] on span "Definiert" at bounding box center [165, 253] width 33 height 11
click at [117, 312] on h4 "Rahmen" at bounding box center [118, 315] width 147 height 22
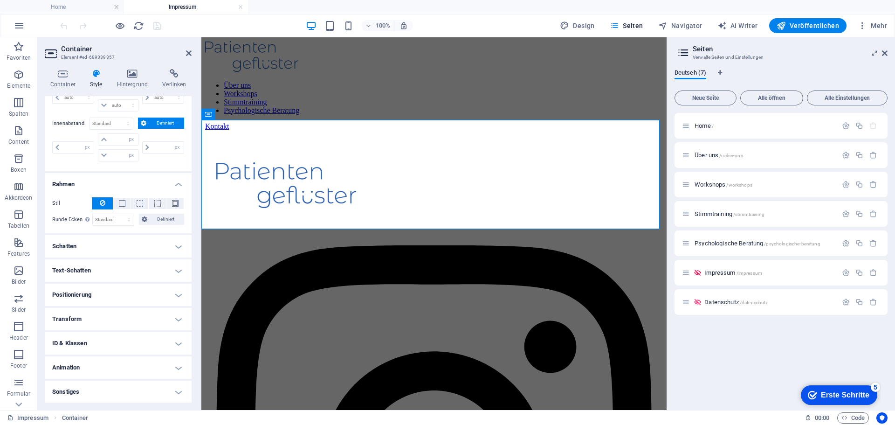
scroll to position [131, 0]
click at [104, 238] on h4 "Schatten" at bounding box center [118, 246] width 147 height 22
click at [111, 286] on h4 "Text-Schatten" at bounding box center [118, 291] width 147 height 22
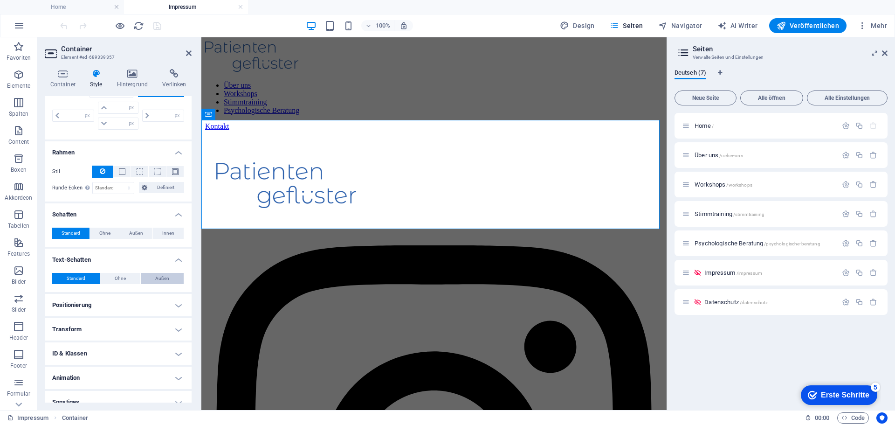
scroll to position [173, 0]
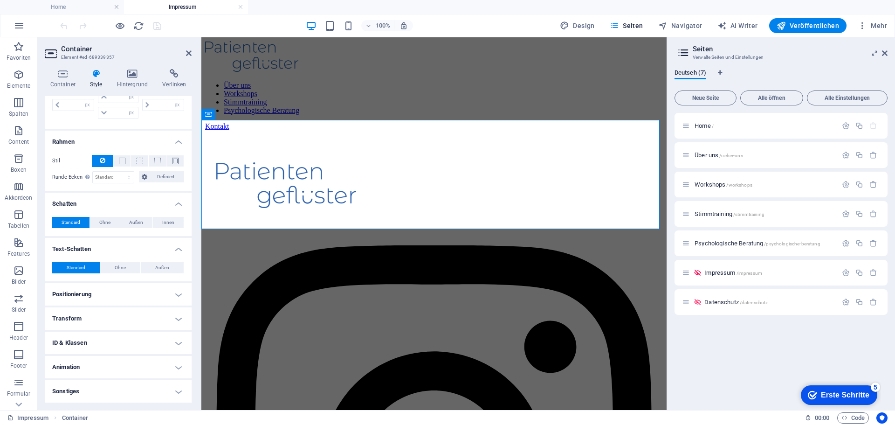
click at [117, 313] on h4 "Transform" at bounding box center [118, 318] width 147 height 22
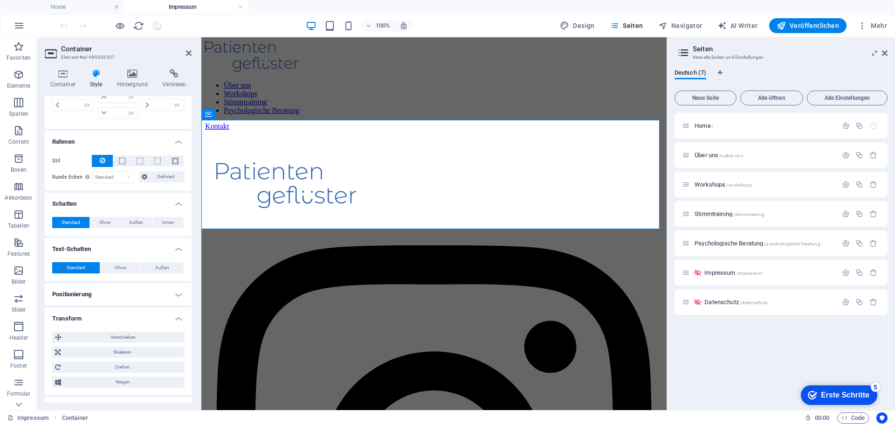
click at [117, 313] on h4 "Transform" at bounding box center [118, 315] width 147 height 17
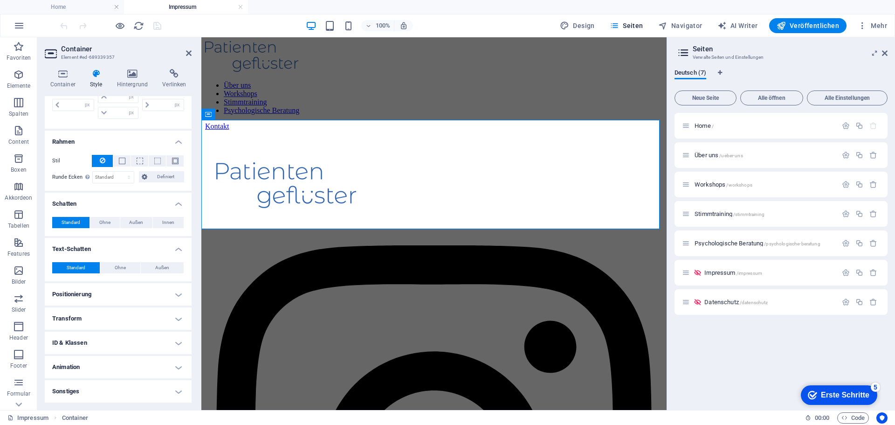
click at [117, 292] on h4 "Positionierung" at bounding box center [118, 294] width 147 height 22
click at [117, 292] on h4 "Positionierung" at bounding box center [118, 291] width 147 height 17
click at [633, 24] on span "Seiten" at bounding box center [627, 25] width 34 height 9
click at [690, 24] on span "Navigator" at bounding box center [681, 25] width 44 height 9
select select "13429088-de"
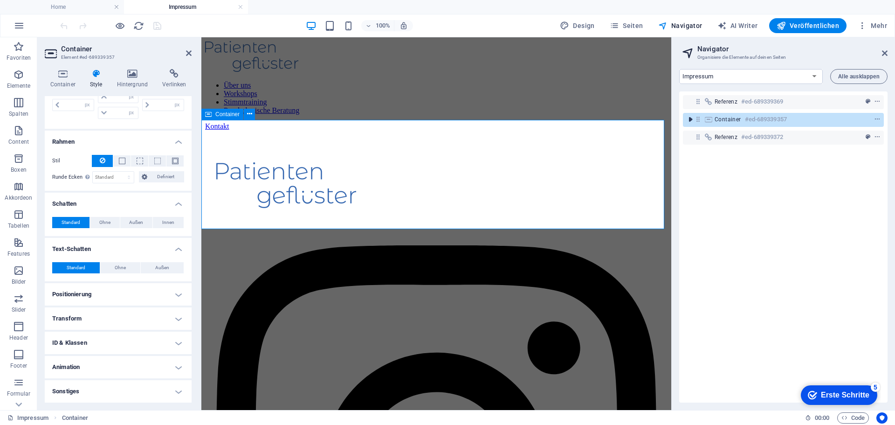
click at [691, 118] on icon "toggle-expand" at bounding box center [690, 119] width 9 height 9
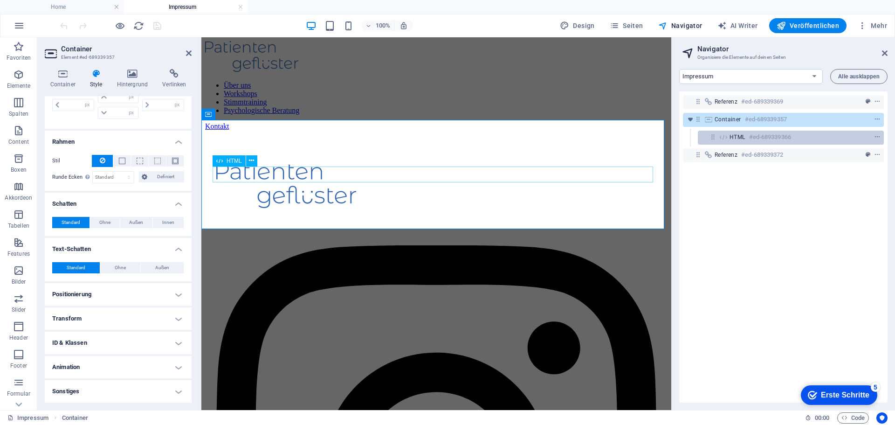
click at [721, 137] on icon at bounding box center [724, 136] width 10 height 7
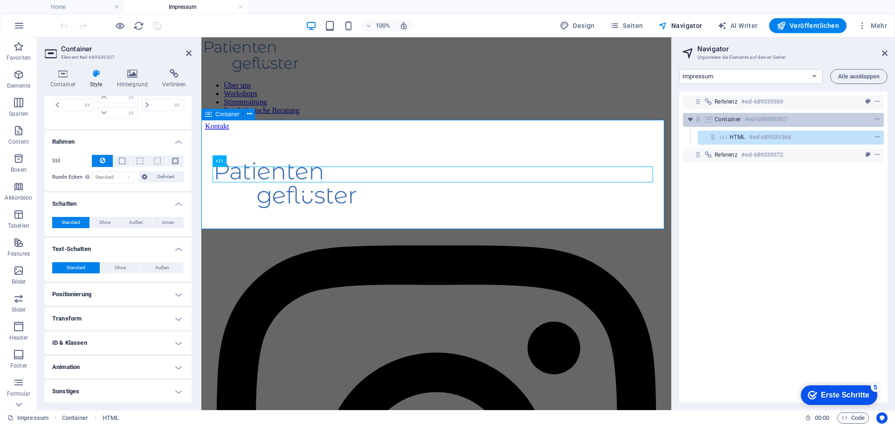
click at [741, 118] on span "Container" at bounding box center [728, 119] width 27 height 7
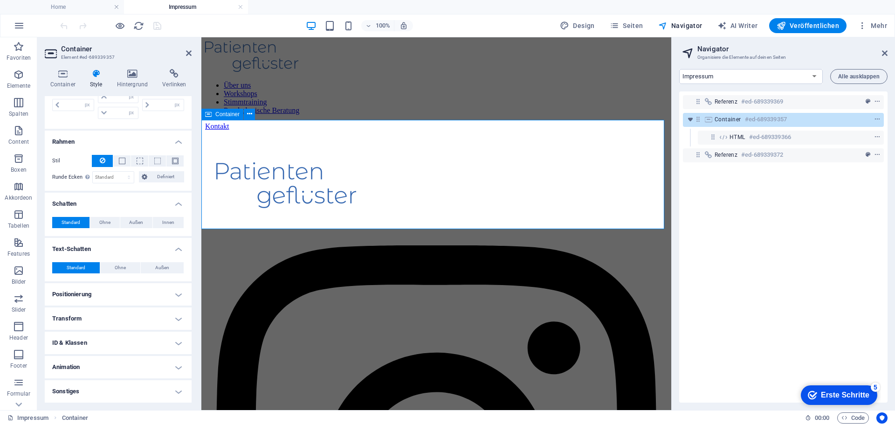
click at [741, 118] on span "Container" at bounding box center [728, 119] width 27 height 7
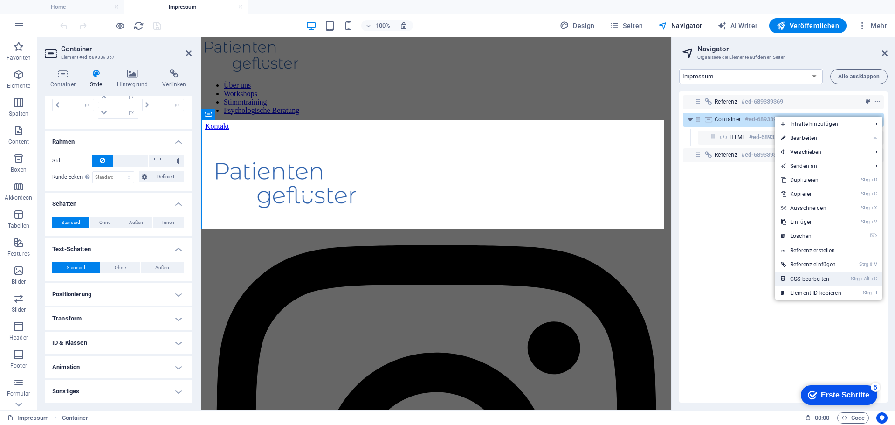
click at [813, 277] on link "Strg Alt C CSS bearbeiten" at bounding box center [812, 279] width 72 height 14
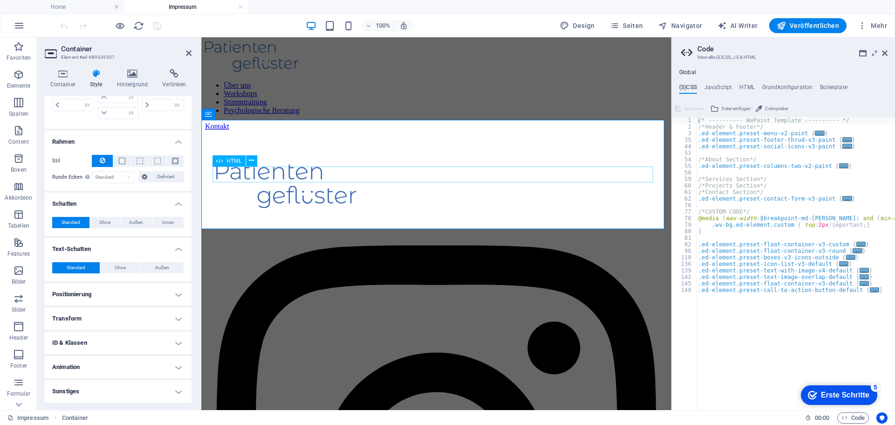
click at [269, 131] on div at bounding box center [436, 131] width 463 height 0
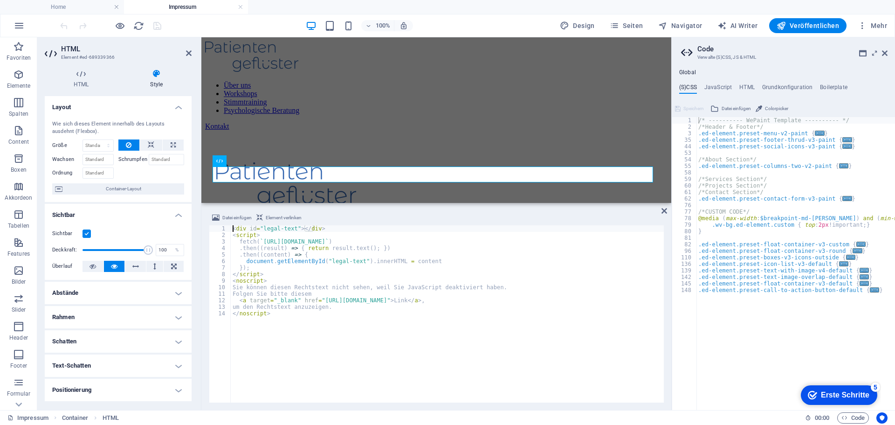
click at [299, 226] on div "< div id = "legal-text" > </ div > < script > fetch ( ` https://api.patientenge…" at bounding box center [447, 320] width 433 height 190
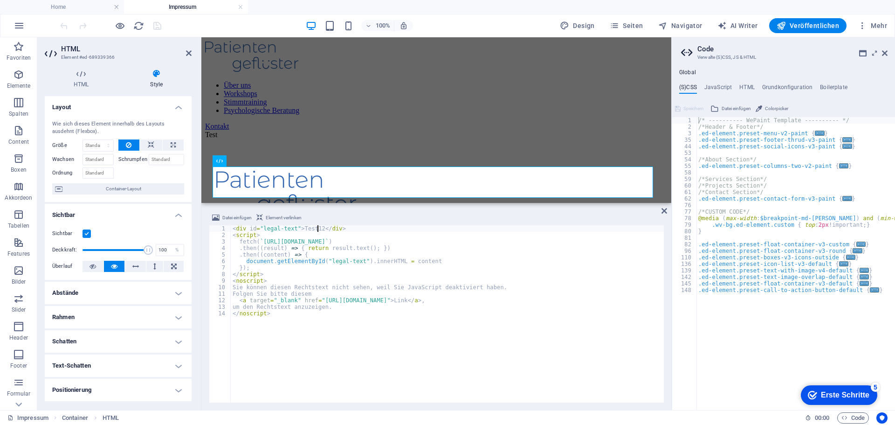
scroll to position [0, 7]
type textarea "<div id="legal-text">Test1234</div>"
click at [661, 213] on aside "Datei einfügen Element verlinken <div id="legal-text">Test1234</div> 1 2 3 4 5 …" at bounding box center [436, 306] width 470 height 207
click at [159, 29] on icon "save" at bounding box center [157, 26] width 11 height 11
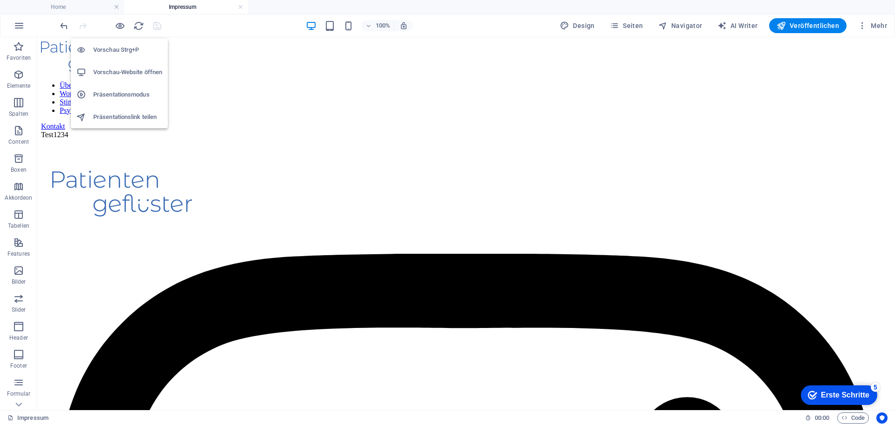
click at [114, 76] on h6 "Vorschau-Website öffnen" at bounding box center [127, 72] width 69 height 11
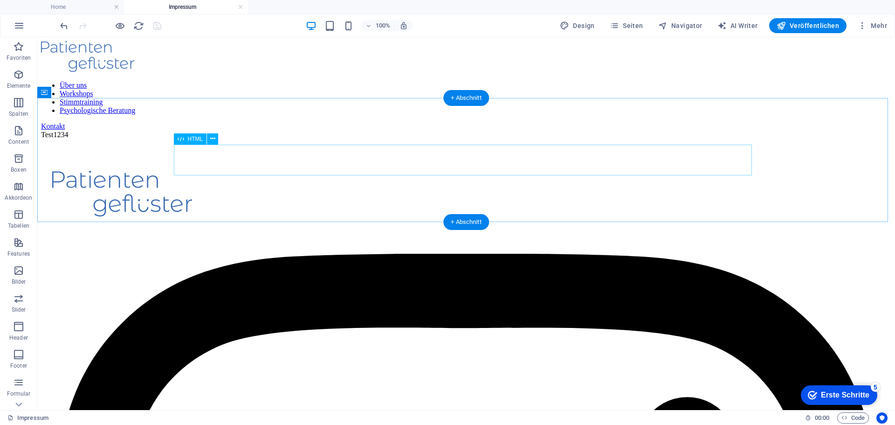
click at [213, 139] on div "Test1234" at bounding box center [466, 135] width 851 height 8
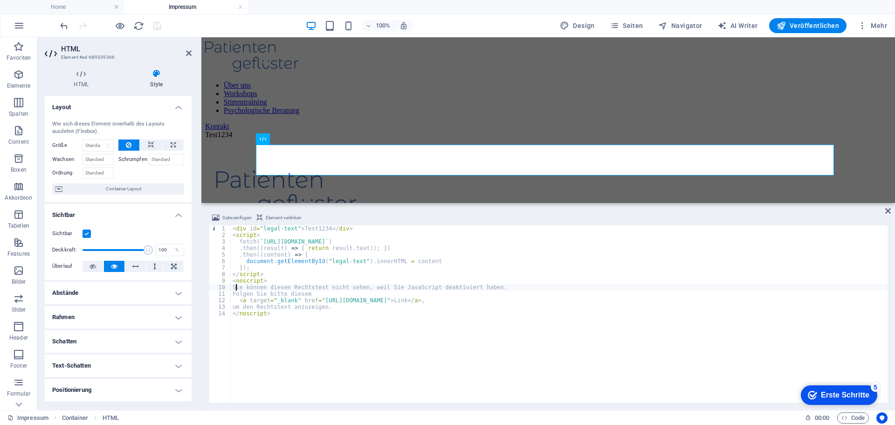
click at [237, 287] on div "< div id = "legal-text" > Test1234 </ div > < script > fetch ( ` https://api.pa…" at bounding box center [559, 320] width 657 height 190
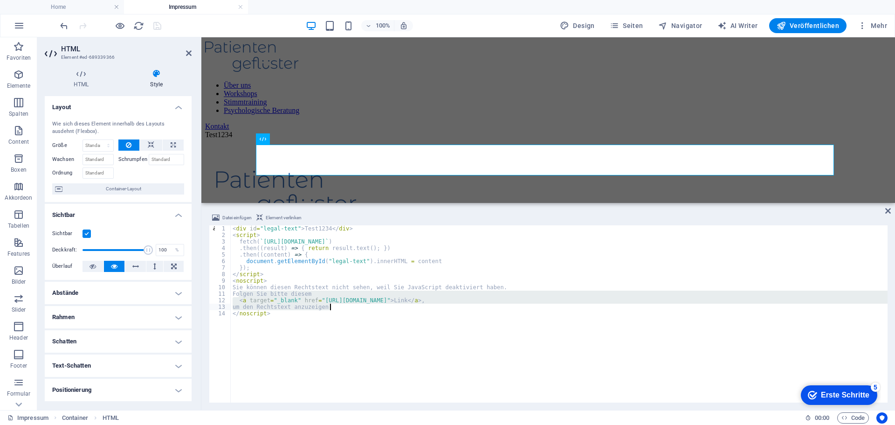
drag, startPoint x: 239, startPoint y: 295, endPoint x: 345, endPoint y: 305, distance: 106.4
click at [345, 305] on div "< div id = "legal-text" > Test1234 </ div > < script > fetch ( ` https://api.pa…" at bounding box center [559, 320] width 657 height 190
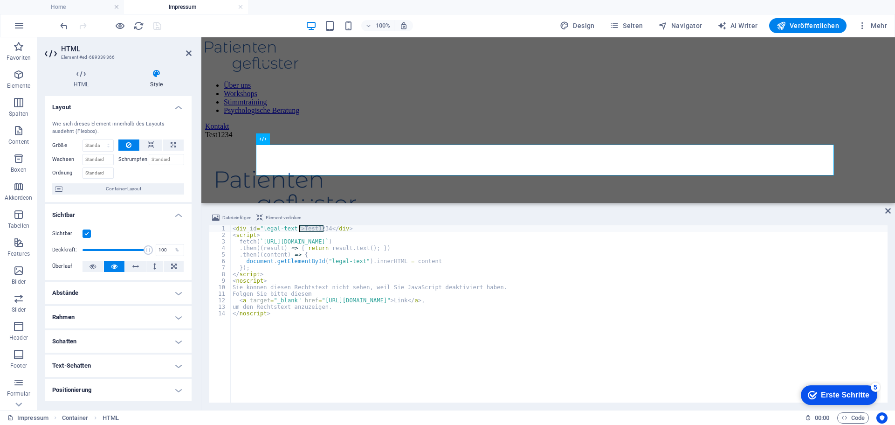
drag, startPoint x: 323, startPoint y: 227, endPoint x: 299, endPoint y: 229, distance: 23.9
click at [299, 229] on div "< div id = "legal-text" > Test1234 </ div > < script > fetch ( ` https://api.pa…" at bounding box center [559, 320] width 657 height 190
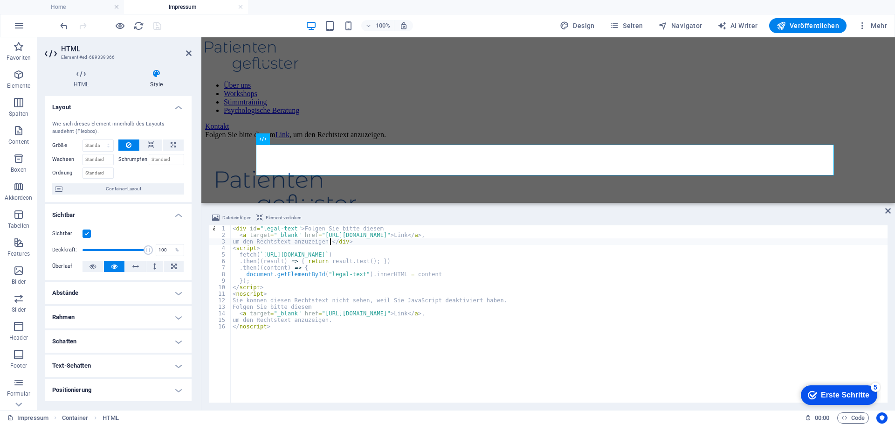
click at [397, 225] on div "< div id = "legal-text" > Folgen Sie bitte diesem < a target = "_blank" href = …" at bounding box center [559, 320] width 657 height 190
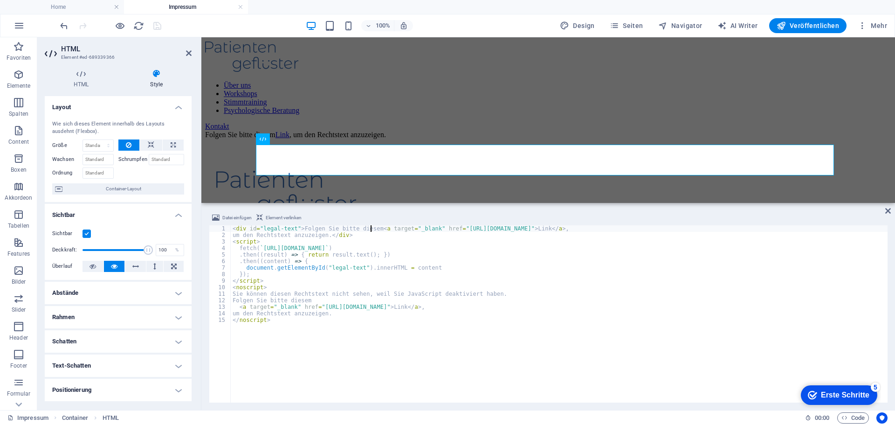
scroll to position [0, 11]
click at [705, 229] on div "< div id = "legal-text" > Folgen Sie bitte diesem < a target = "_blank" href = …" at bounding box center [559, 320] width 657 height 190
click at [299, 229] on div "< div id = "legal-text" > Folgen Sie bitte diesem < a target = "_blank" href = …" at bounding box center [559, 320] width 657 height 190
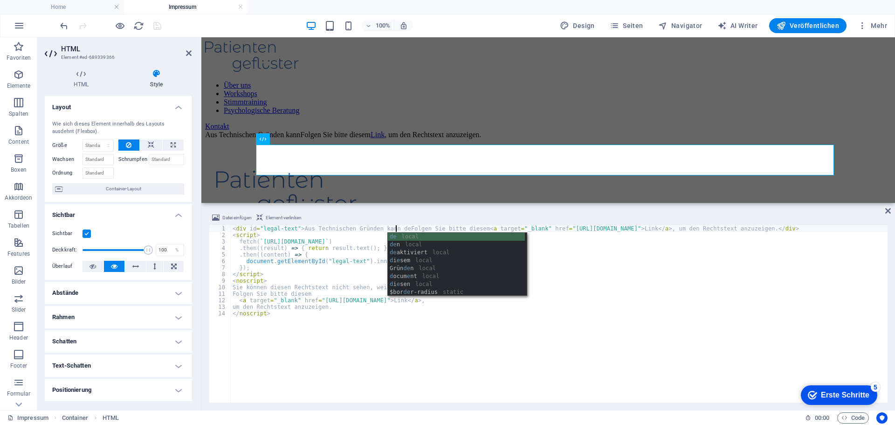
scroll to position [0, 14]
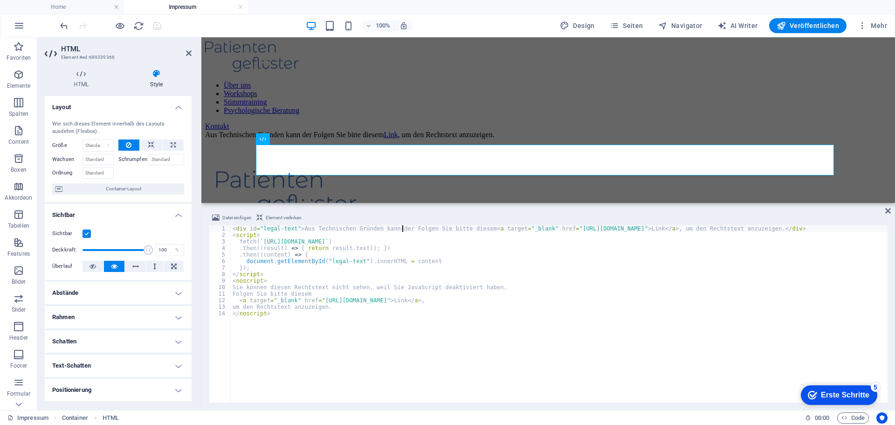
click at [314, 229] on div "< div id = "legal-text" > Aus Technischen Gründen kann der Folgen Sie bitte die…" at bounding box center [564, 319] width 667 height 188
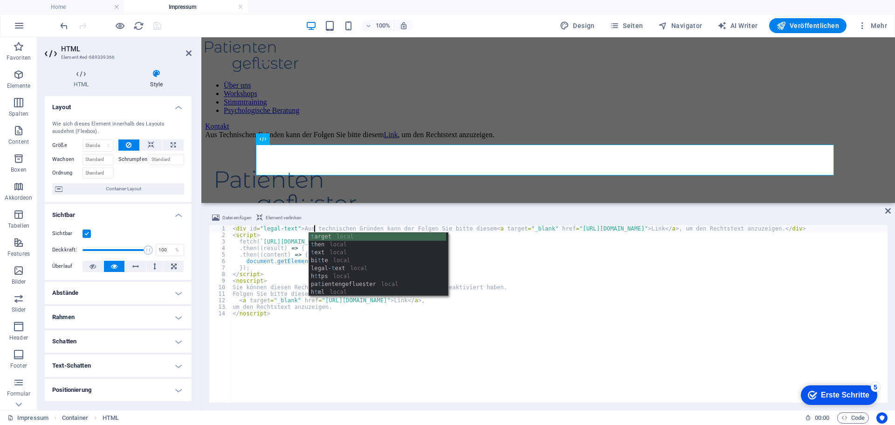
scroll to position [0, 7]
click at [423, 228] on div "< div id = "legal-text" > Aus technischen Gründen kann der Folgen Sie bitte die…" at bounding box center [564, 319] width 667 height 188
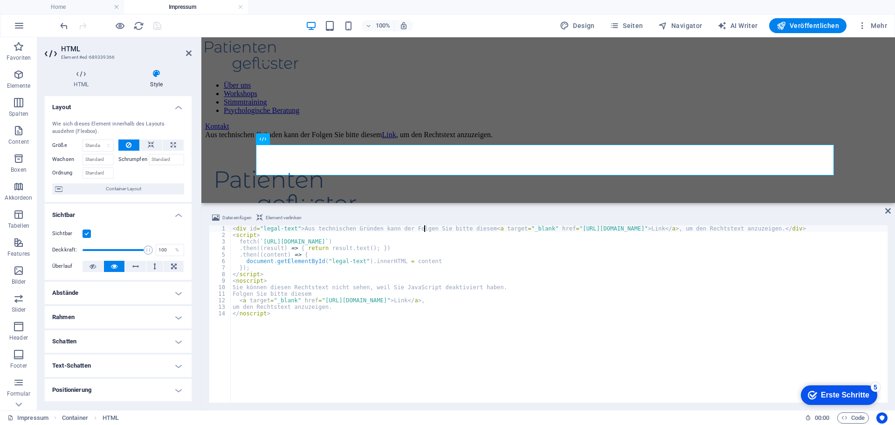
click at [400, 227] on div "< div id = "legal-text" > Aus technischen Gründen kann der Folgen Sie bitte die…" at bounding box center [564, 319] width 667 height 188
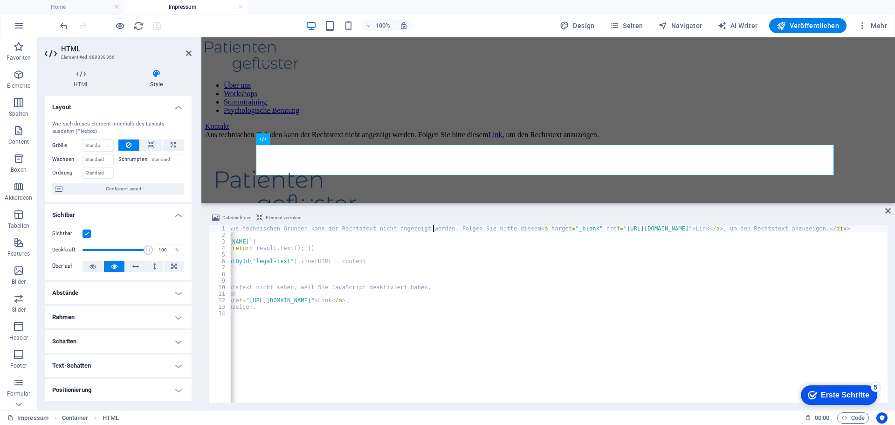
scroll to position [0, 0]
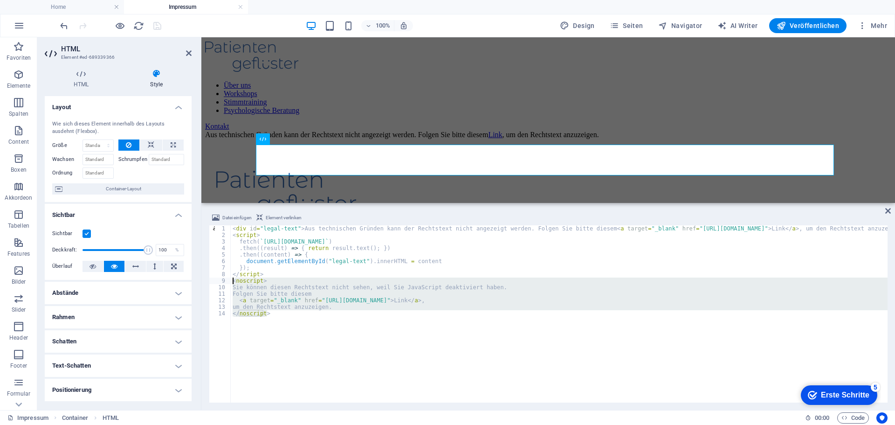
drag, startPoint x: 280, startPoint y: 316, endPoint x: 191, endPoint y: 282, distance: 95.4
click at [191, 282] on div "HTML Element #ed-689339366 HTML Style HTML Die Bearbeitung des HTML Elements er…" at bounding box center [466, 223] width 858 height 373
type textarea "<noscript> Sie können diesen Rechtstext nicht sehen, weil Sie JavaScript deakti…"
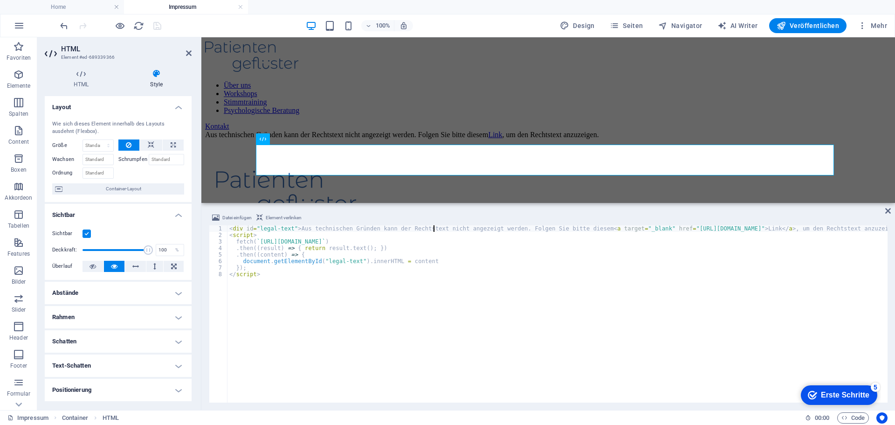
click at [434, 231] on div "< div id = "legal-text" > Aus technischen Gründen kann der Rechtstext nicht ang…" at bounding box center [616, 319] width 777 height 188
type textarea "<div id="legal-text">Aus technischen [PERSON_NAME] kann der Rechtstext bei Ihne…"
click at [889, 211] on icon at bounding box center [889, 210] width 6 height 7
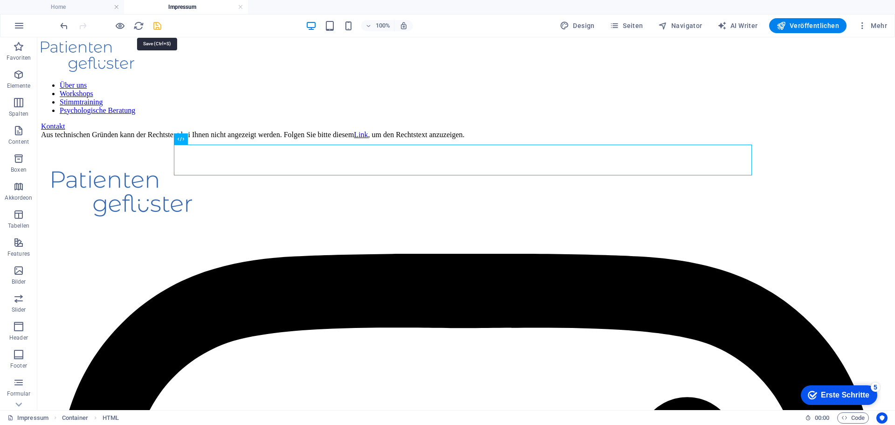
click at [161, 26] on icon "save" at bounding box center [157, 26] width 11 height 11
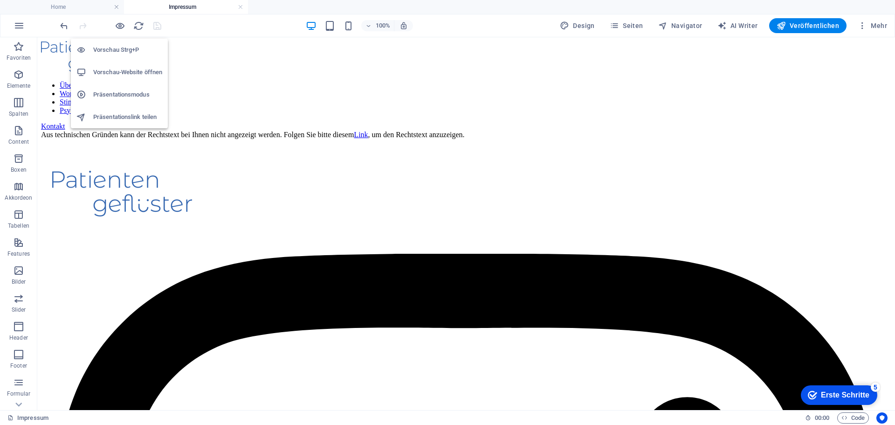
click at [142, 68] on h6 "Vorschau-Website öffnen" at bounding box center [127, 72] width 69 height 11
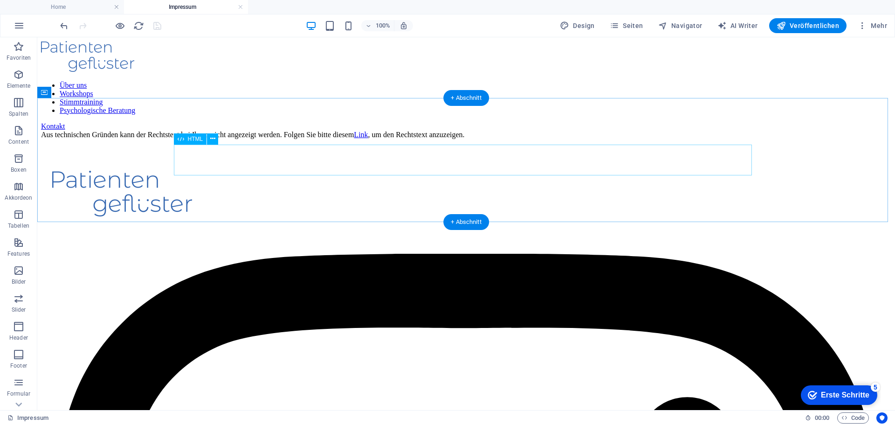
click at [344, 139] on div "Aus technischen Gründen kann der Rechtstext bei Ihnen nicht angezeigt werden. F…" at bounding box center [466, 135] width 851 height 8
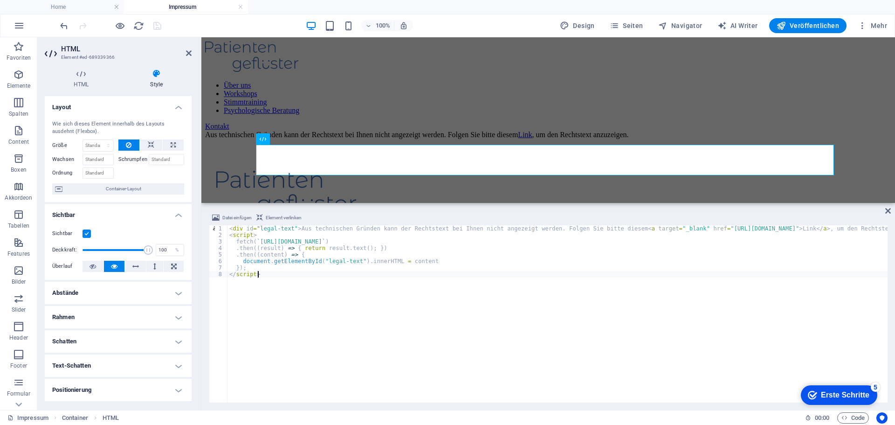
click at [333, 278] on div "< div id = "legal-text" > Aus technischen Gründen kann der Rechtstext bei Ihnen…" at bounding box center [632, 319] width 808 height 188
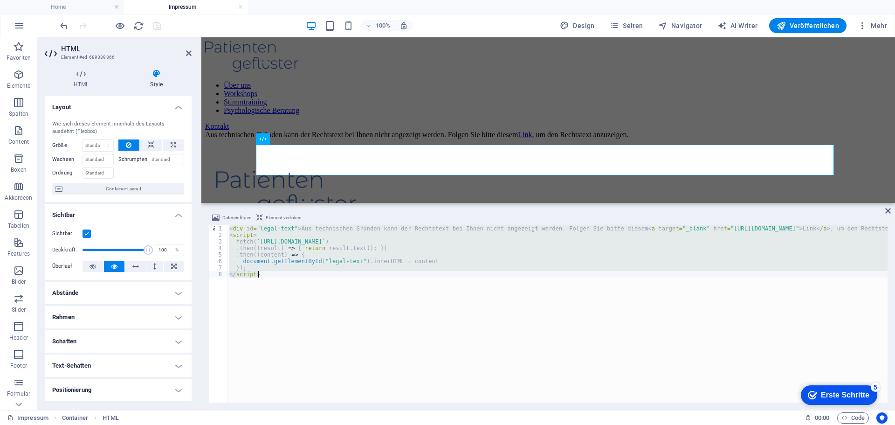
type textarea "}); </script>"
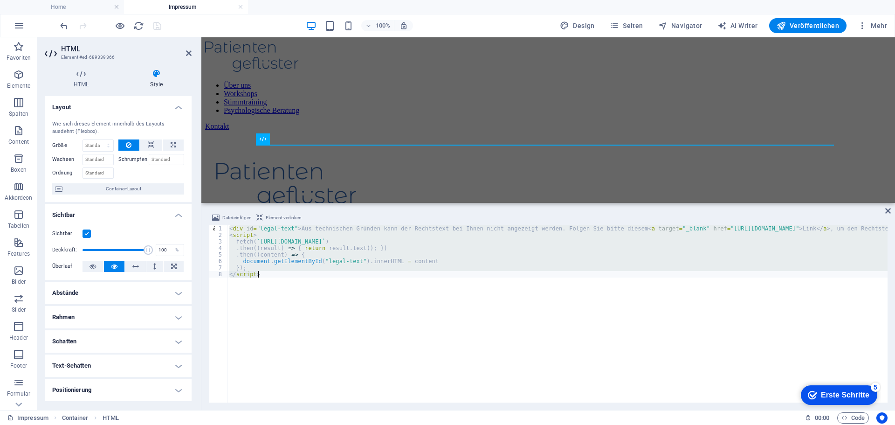
click at [278, 272] on div "< div id = "legal-text" > Aus technischen Gründen kann der Rechtstext bei Ihnen…" at bounding box center [558, 313] width 660 height 177
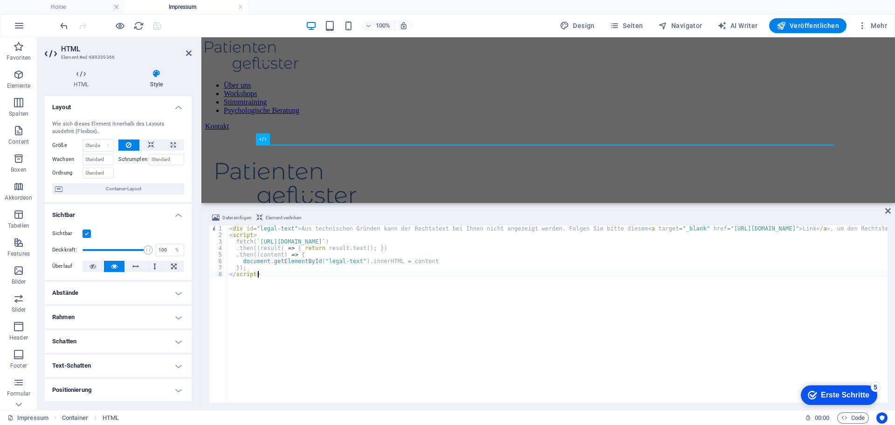
type textarea "}); </script>"
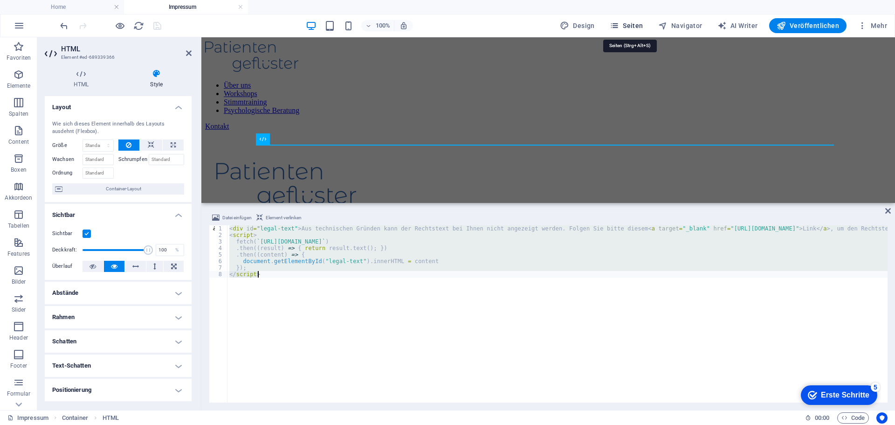
click at [630, 25] on span "Seiten" at bounding box center [627, 25] width 34 height 9
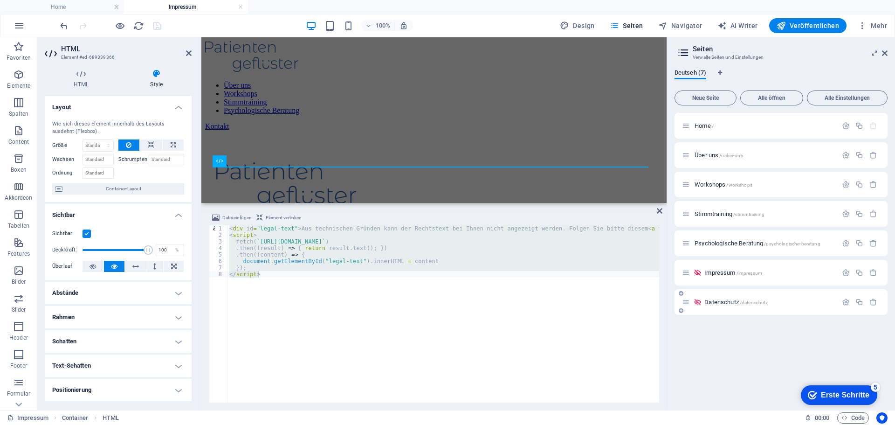
click at [714, 298] on div "Datenschutz /datenschutz" at bounding box center [759, 302] width 155 height 11
click at [714, 304] on span "Datenschutz /datenschutz" at bounding box center [736, 301] width 63 height 7
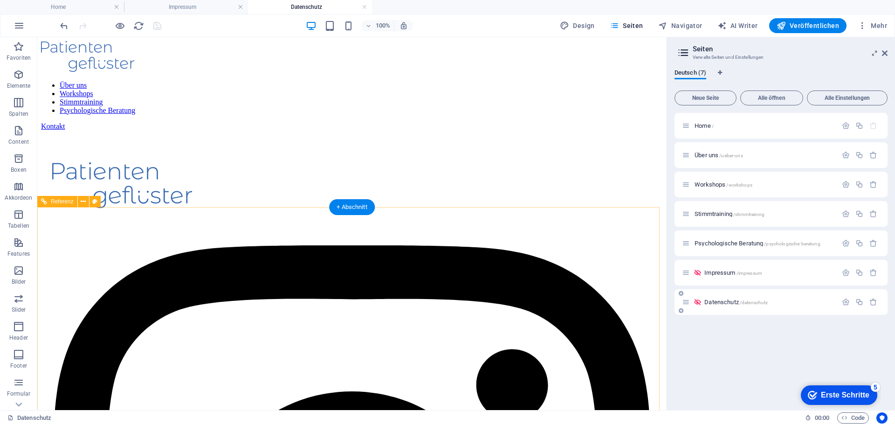
scroll to position [0, 0]
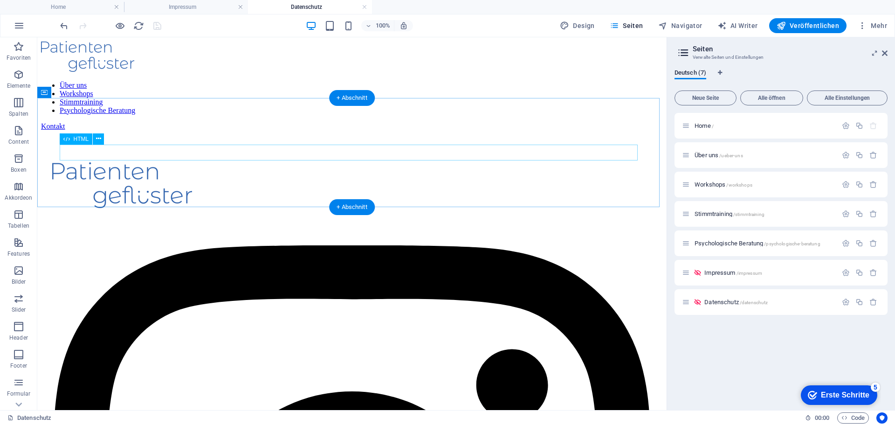
click at [361, 131] on div at bounding box center [352, 131] width 622 height 0
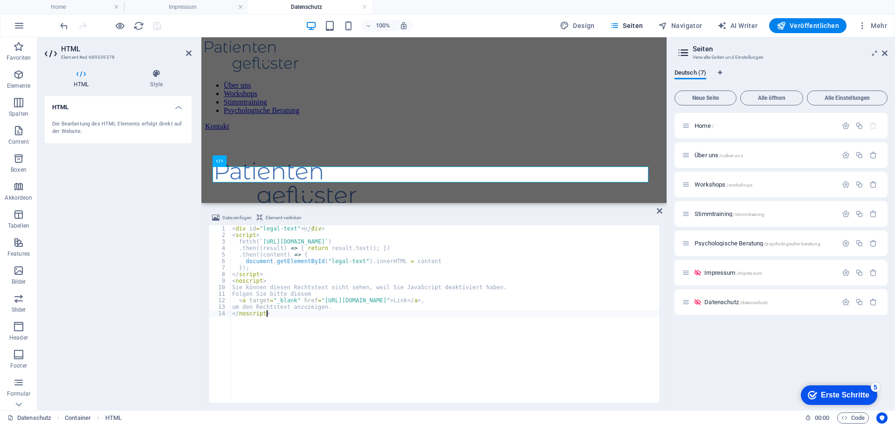
click at [405, 352] on div "< div id = "legal-text" > </ div > < script > fetch ( ` https://api.patientenge…" at bounding box center [444, 320] width 429 height 190
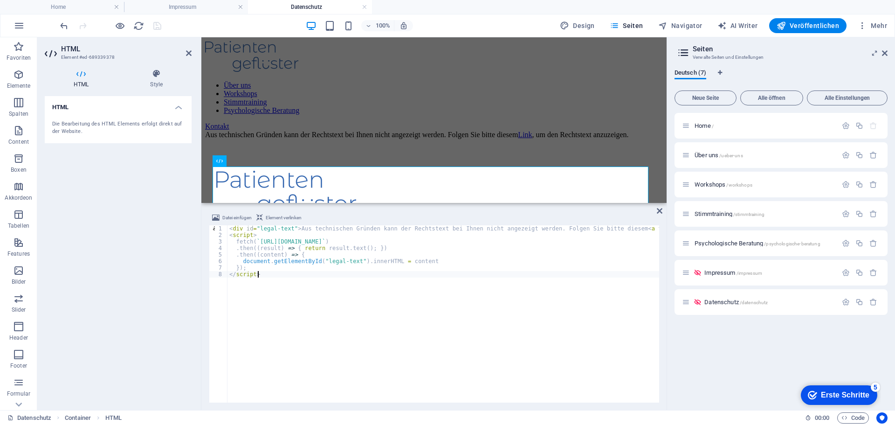
click at [412, 241] on div "< div id = "legal-text" > Aus technischen Gründen kann der Rechtstext bei Ihnen…" at bounding box center [632, 319] width 808 height 188
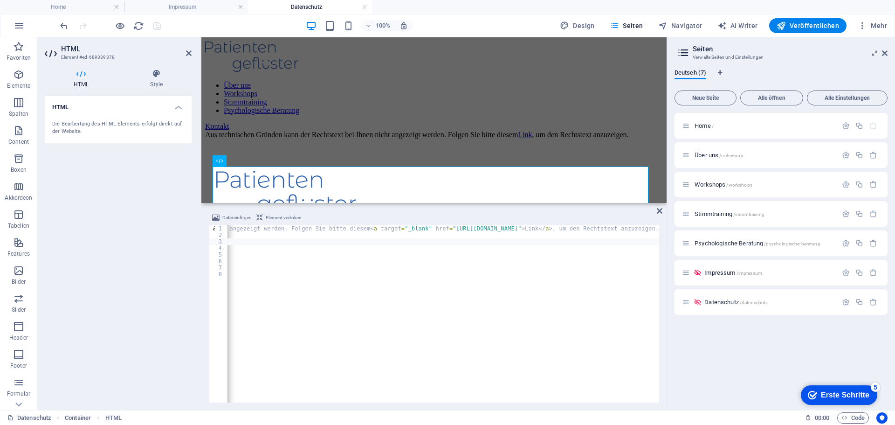
scroll to position [0, 278]
click at [571, 226] on div "< div id = "legal-text" > Aus technischen Gründen kann der Rechtstext bei Ihnen…" at bounding box center [353, 319] width 808 height 188
type textarea "<div id="legal-text">Aus technischen [PERSON_NAME] kann der Rechtstext bei Ihne…"
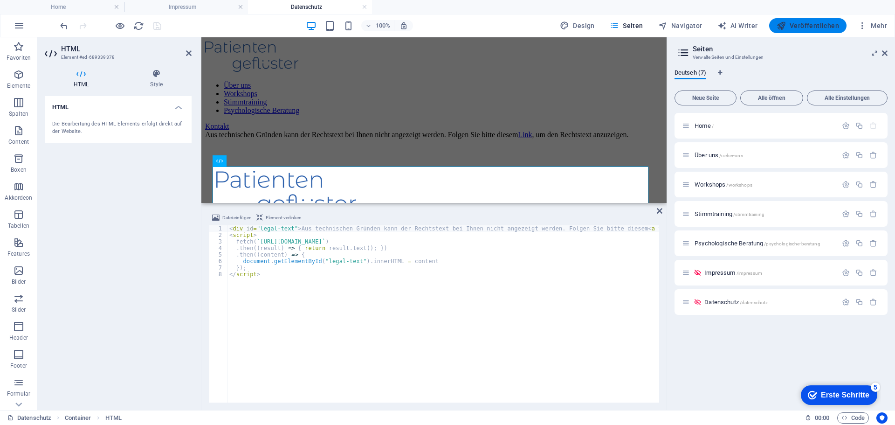
click at [797, 30] on span "Veröffentlichen" at bounding box center [808, 25] width 62 height 9
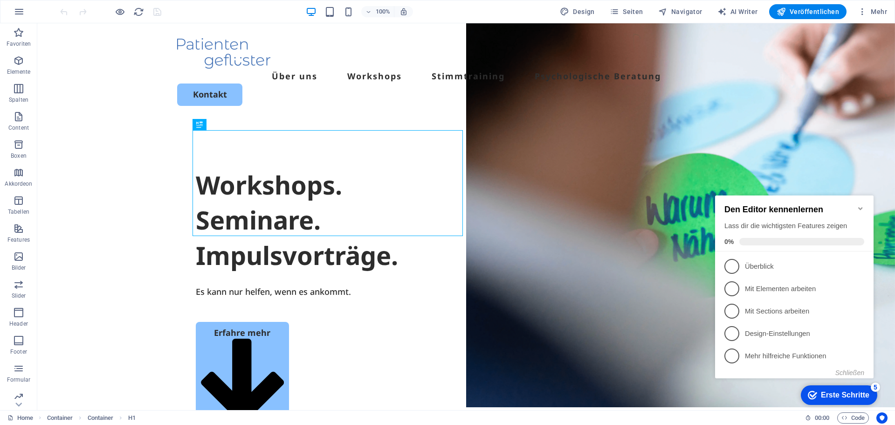
click at [859, 205] on icon "Minimize checklist" at bounding box center [860, 208] width 7 height 7
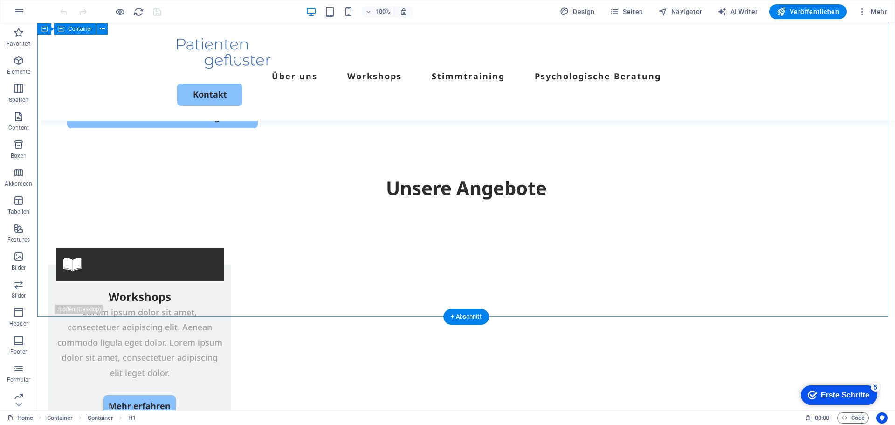
scroll to position [1501, 0]
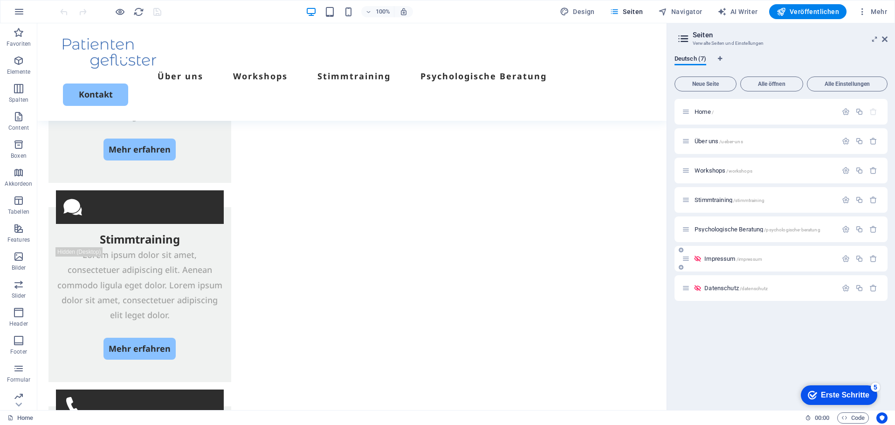
click at [717, 260] on span "Impressum /impressum" at bounding box center [734, 258] width 58 height 7
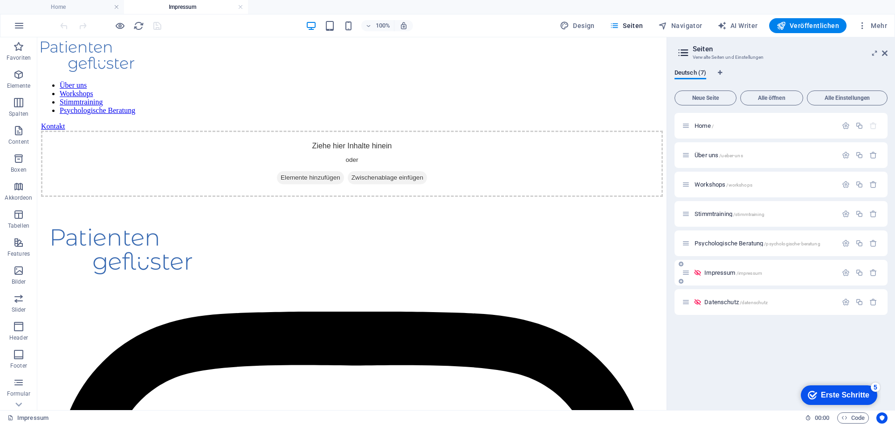
scroll to position [0, 0]
click at [716, 300] on span "Datenschutz /datenschutz" at bounding box center [736, 301] width 63 height 7
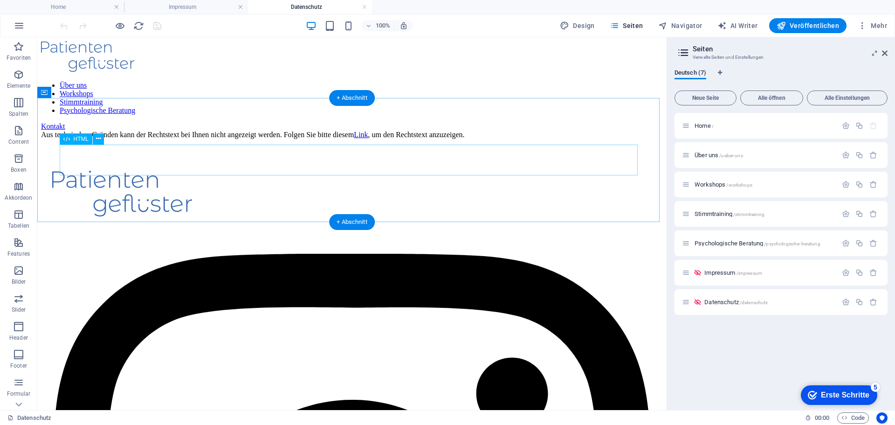
click at [566, 139] on div "Aus technischen Gründen kann der Rechtstext bei Ihnen nicht angezeigt werden. F…" at bounding box center [352, 135] width 622 height 8
click at [93, 135] on button at bounding box center [98, 138] width 11 height 11
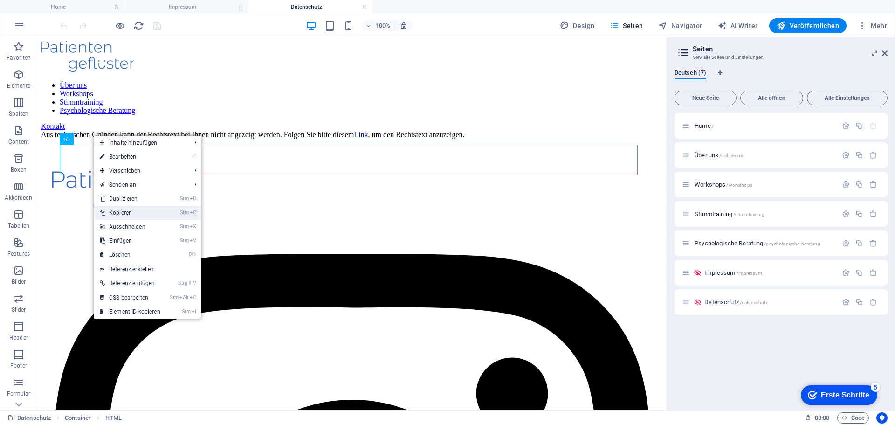
click at [173, 210] on li "Strg C Kopieren" at bounding box center [147, 213] width 107 height 14
click at [147, 213] on link "Strg C Kopieren" at bounding box center [130, 213] width 72 height 14
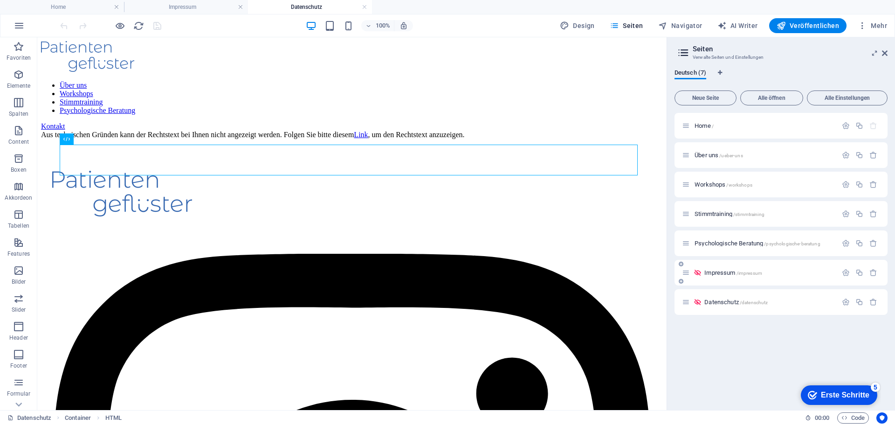
click at [723, 272] on span "Impressum /impressum" at bounding box center [734, 272] width 58 height 7
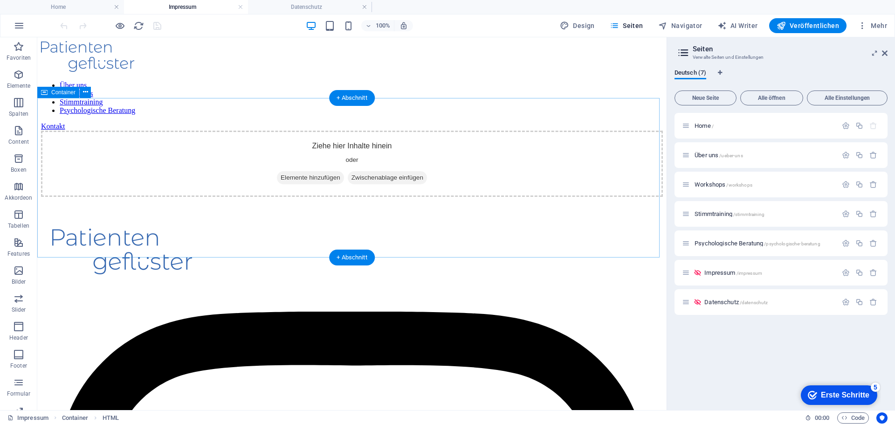
click at [328, 160] on div "Ziehe hier Inhalte hinein oder Elemente hinzufügen Zwischenablage einfügen" at bounding box center [352, 164] width 622 height 66
click at [404, 184] on span "Zwischenablage einfügen" at bounding box center [387, 177] width 79 height 13
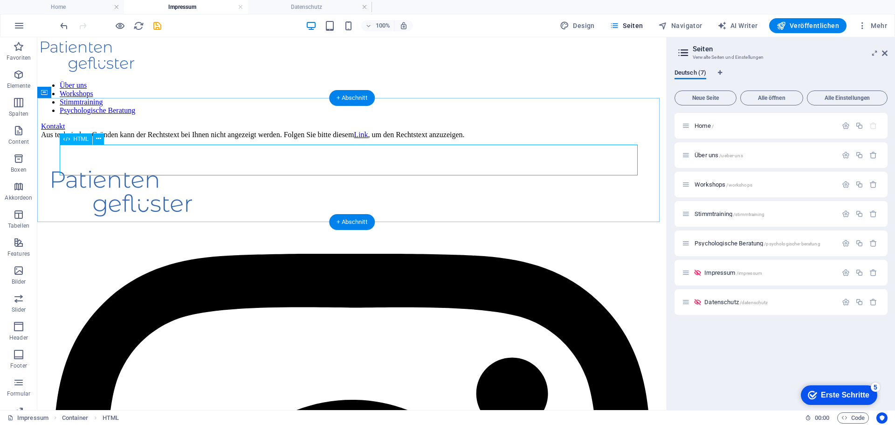
click at [248, 139] on div "Aus technischen Gründen kann der Rechtstext bei Ihnen nicht angezeigt werden. F…" at bounding box center [352, 135] width 622 height 8
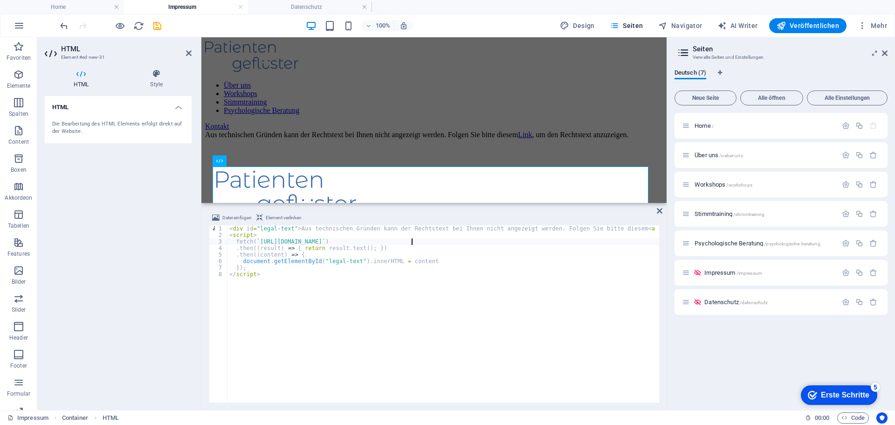
click at [412, 243] on div "< div id = "legal-text" > Aus technischen [PERSON_NAME] kann der Rechtstext bei…" at bounding box center [635, 319] width 814 height 188
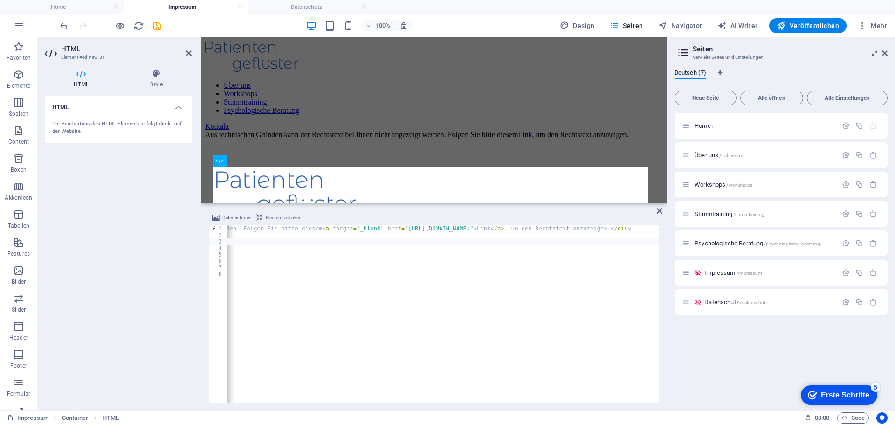
scroll to position [0, 328]
click at [540, 228] on div "< div id = "legal-text" > Aus technischen [PERSON_NAME] kann der Rechtstext bei…" at bounding box center [307, 319] width 814 height 188
type textarea "<div id="legal-text">Aus technischen [PERSON_NAME] kann der Rechtstext bei Ihne…"
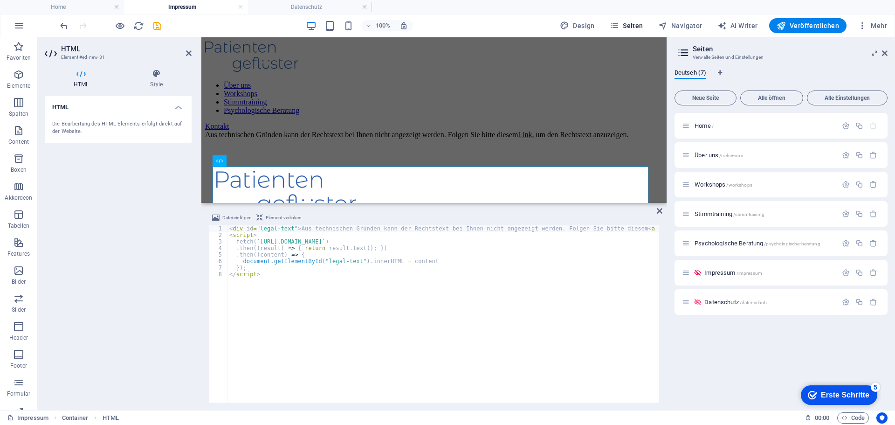
scroll to position [0, 0]
click at [157, 28] on icon "save" at bounding box center [157, 26] width 11 height 11
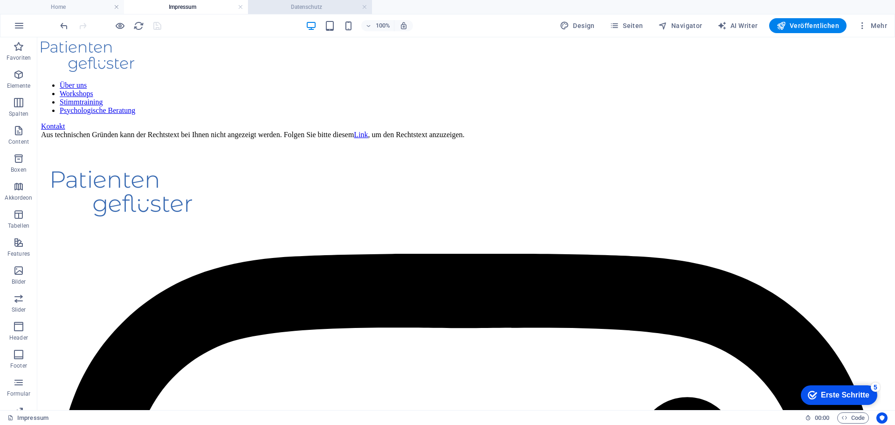
click at [315, 9] on h4 "Datenschutz" at bounding box center [310, 7] width 124 height 10
drag, startPoint x: 796, startPoint y: 29, endPoint x: 545, endPoint y: 64, distance: 253.3
click at [796, 29] on span "Veröffentlichen" at bounding box center [808, 25] width 62 height 9
